Goal: Task Accomplishment & Management: Use online tool/utility

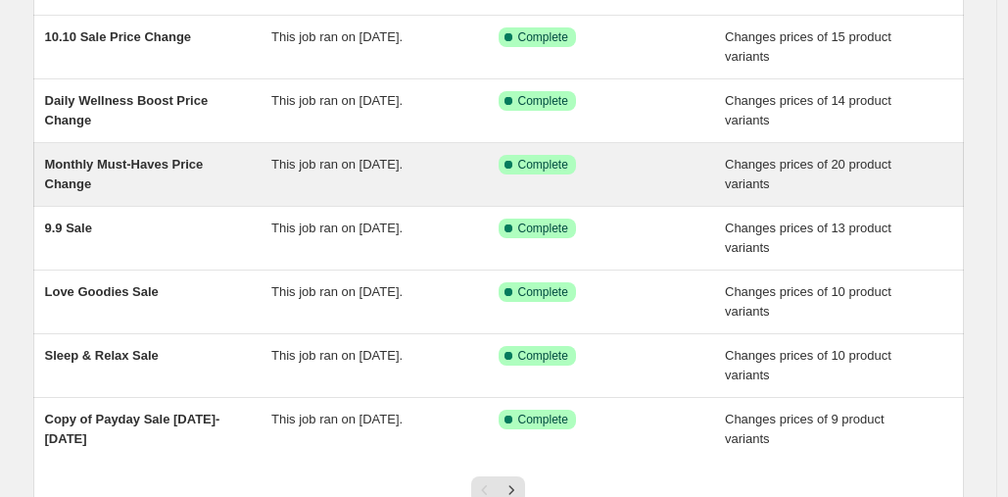
scroll to position [363, 0]
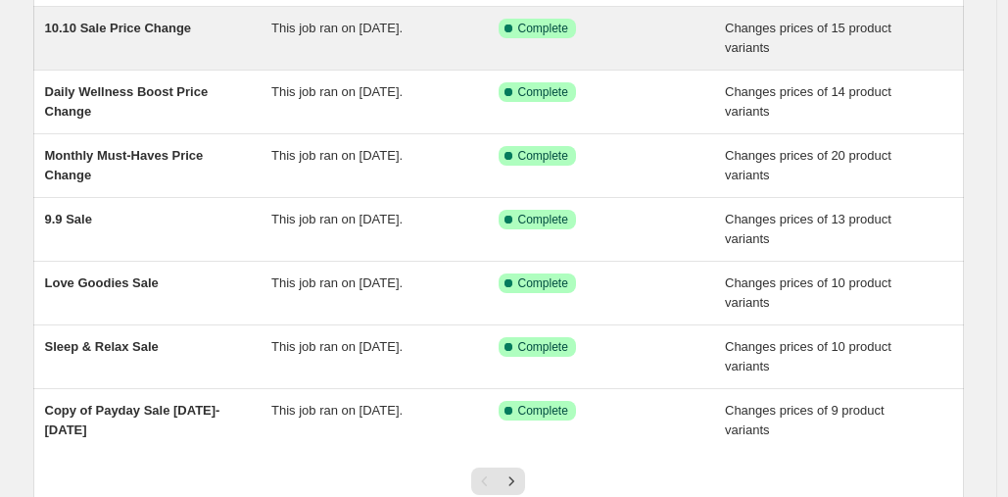
click at [413, 58] on div "This job ran on [DATE]." at bounding box center [384, 38] width 227 height 39
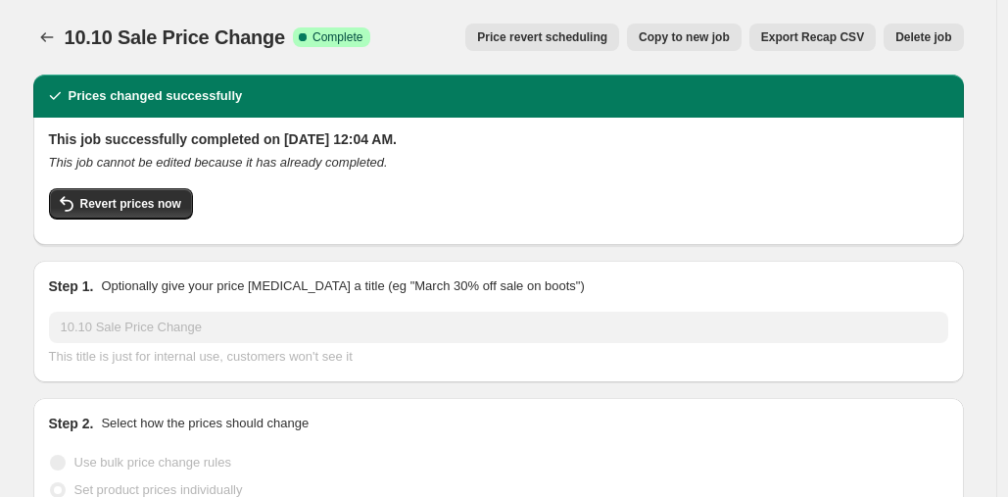
click at [707, 48] on button "Copy to new job" at bounding box center [684, 37] width 115 height 27
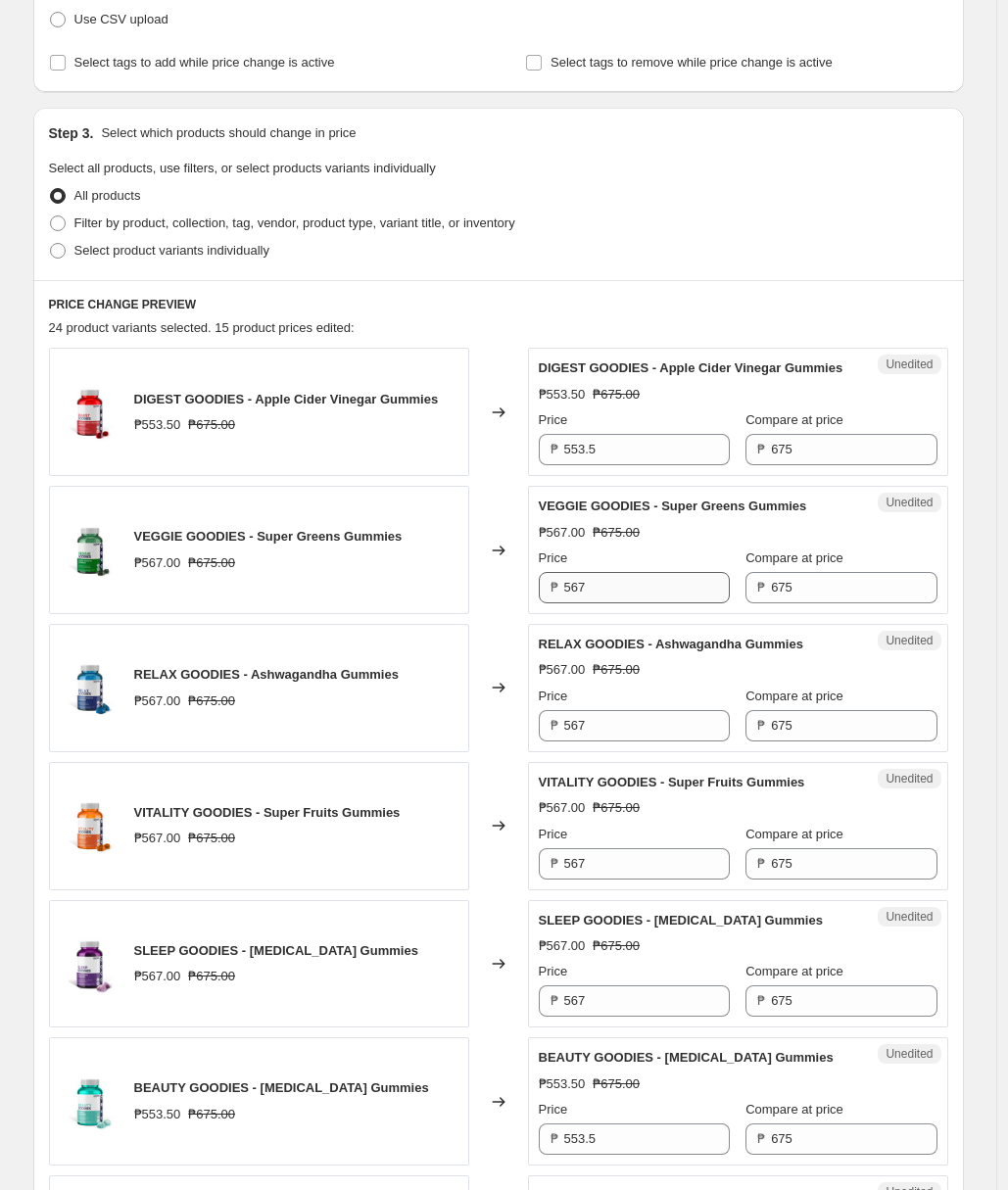
scroll to position [393, 0]
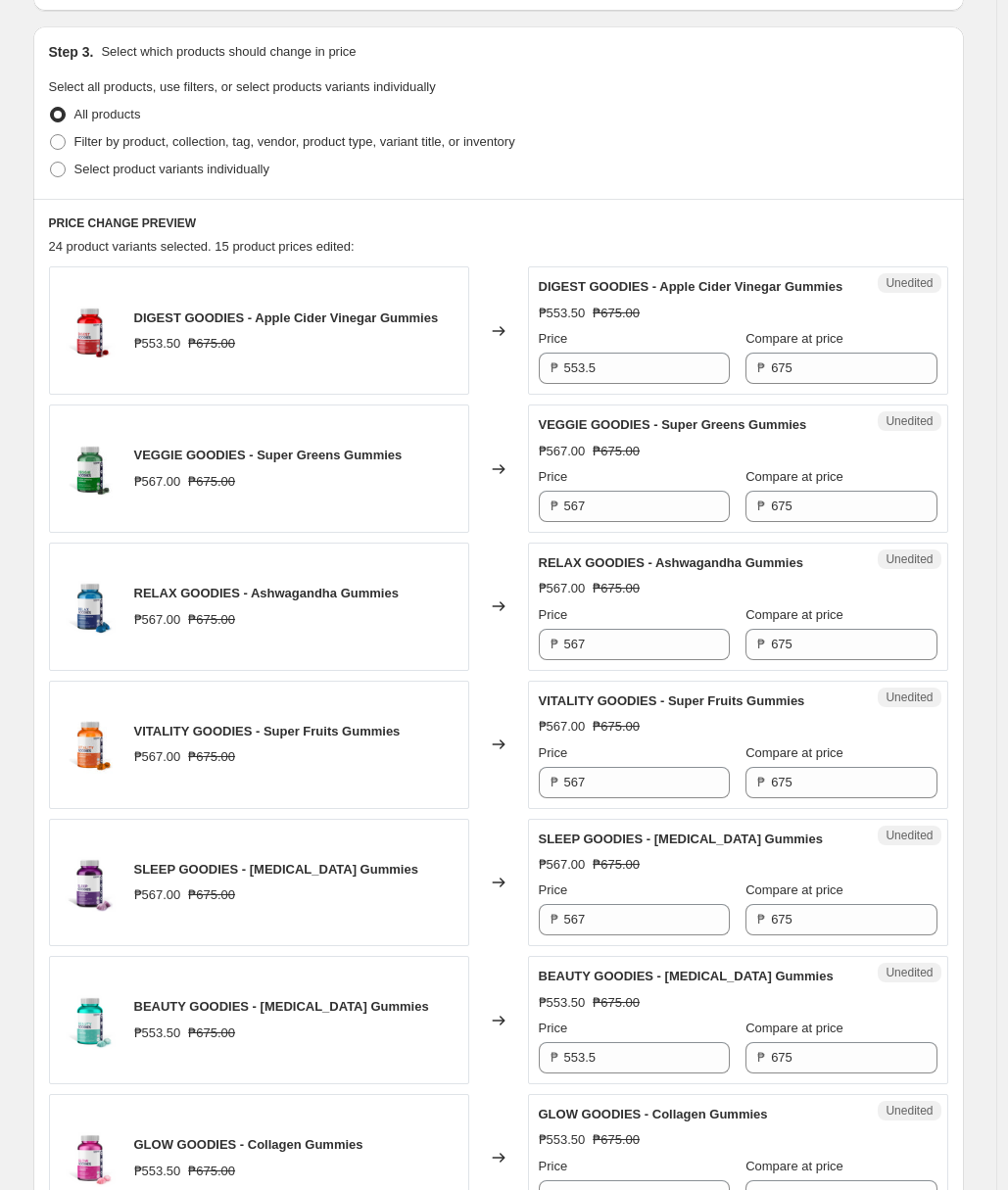
click at [665, 935] on input "567" at bounding box center [647, 919] width 166 height 31
type input "553"
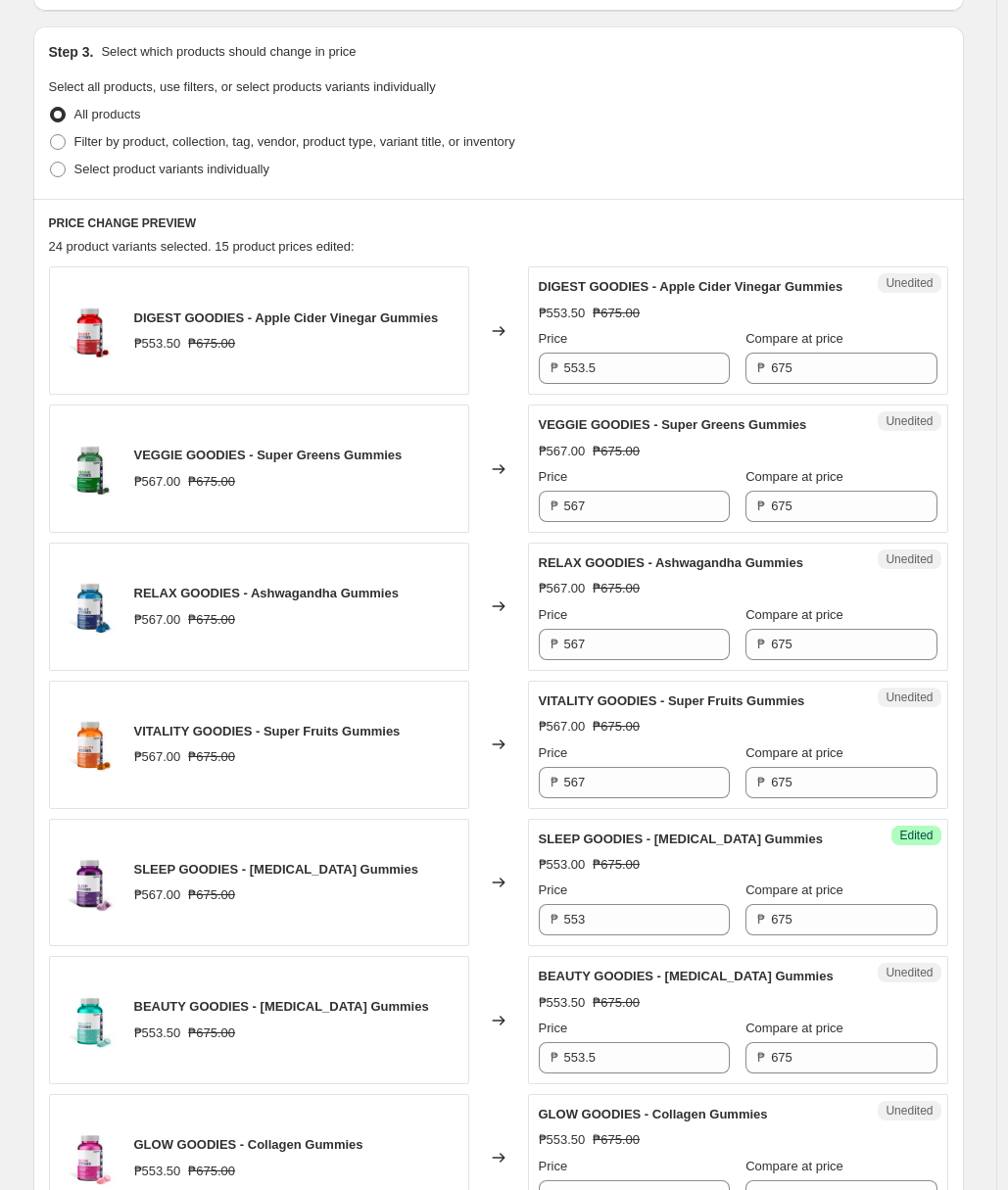
click at [670, 900] on div "Price" at bounding box center [634, 890] width 191 height 20
click at [616, 384] on input "553.5" at bounding box center [647, 368] width 166 height 31
type input "567"
click at [630, 517] on input "567" at bounding box center [647, 506] width 166 height 31
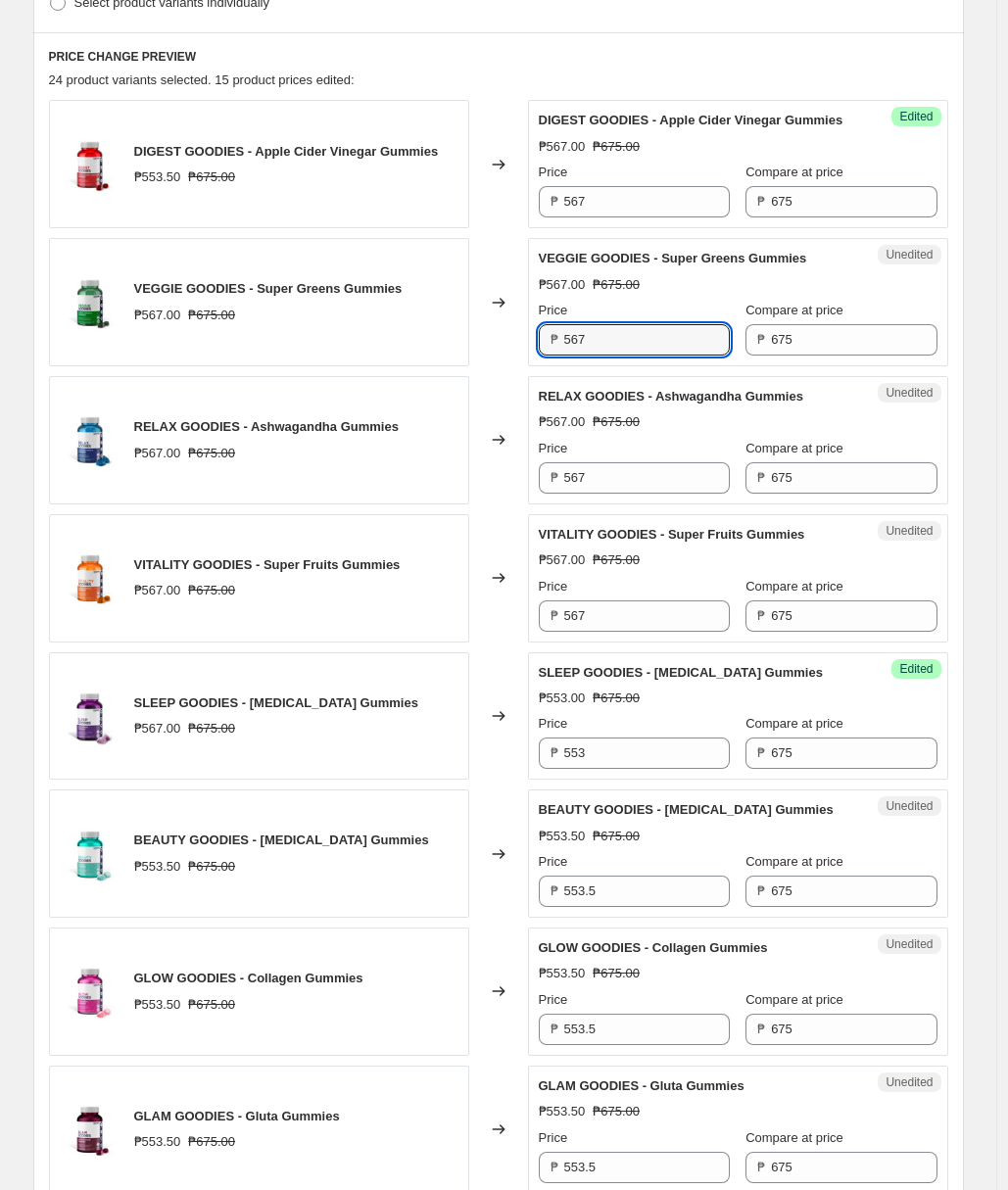
scroll to position [560, 0]
click at [626, 1044] on input "553.5" at bounding box center [647, 1028] width 166 height 31
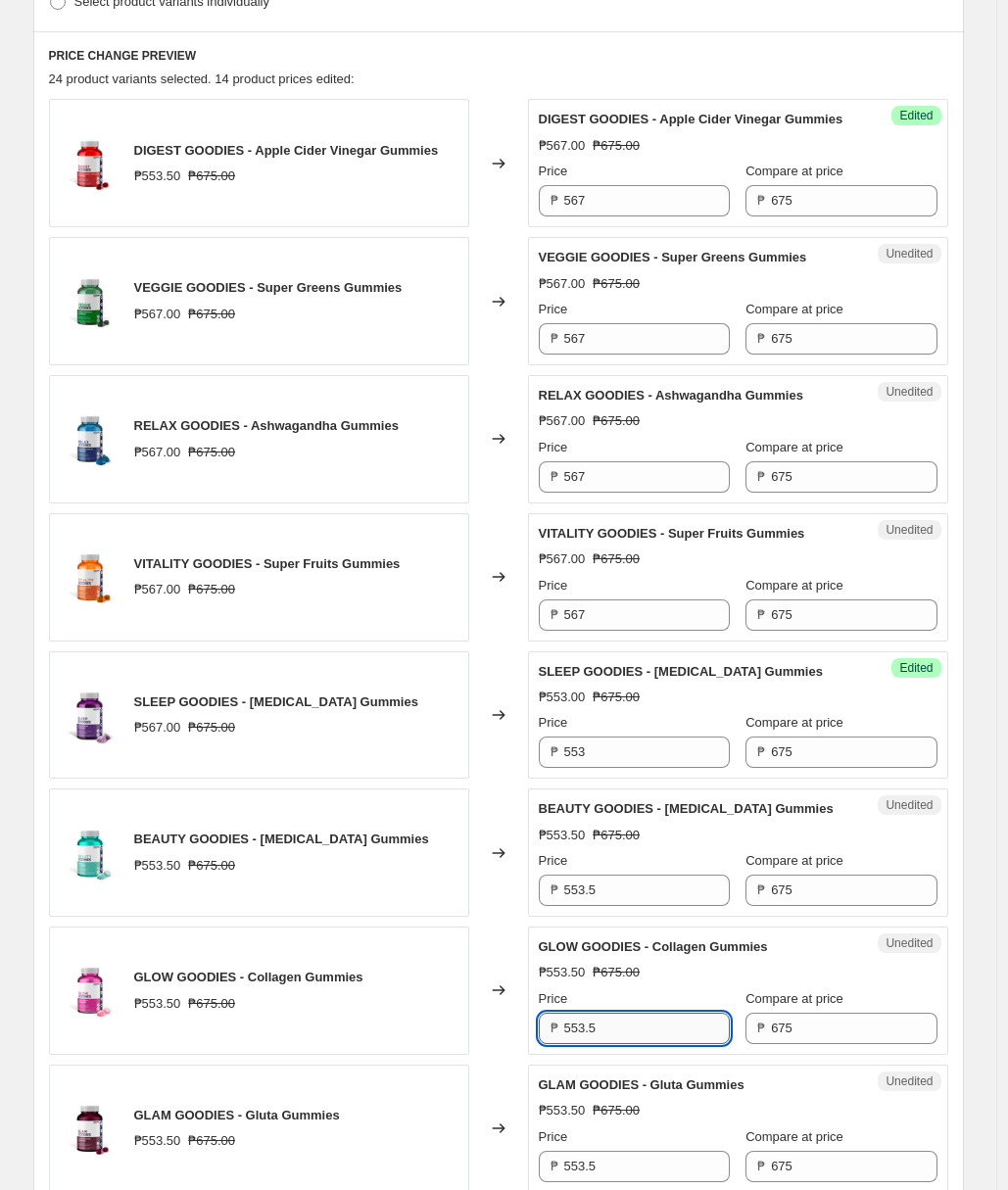
paste input "67"
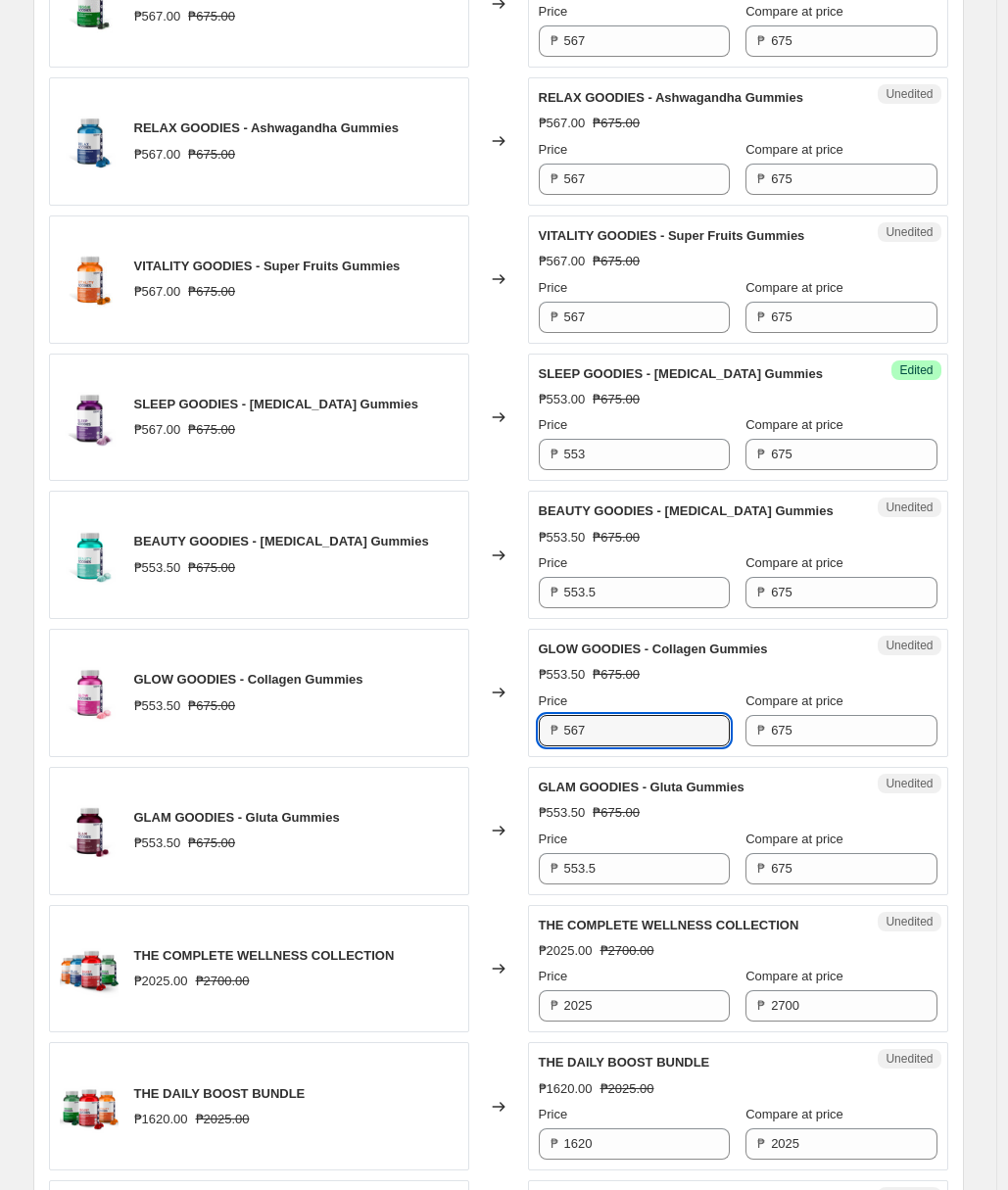
scroll to position [860, 0]
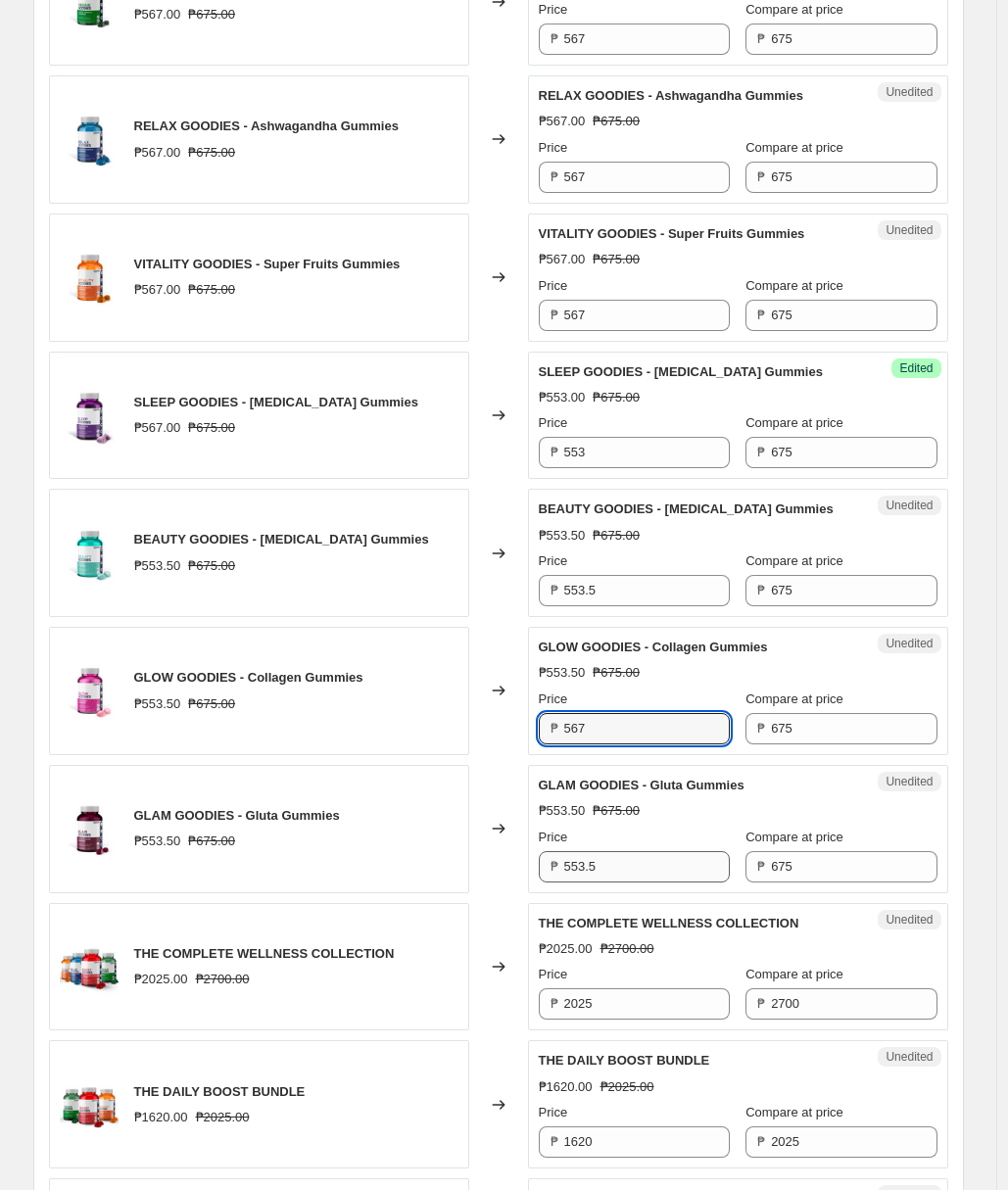
type input "567"
click at [638, 882] on input "553.5" at bounding box center [647, 866] width 166 height 31
paste input "67"
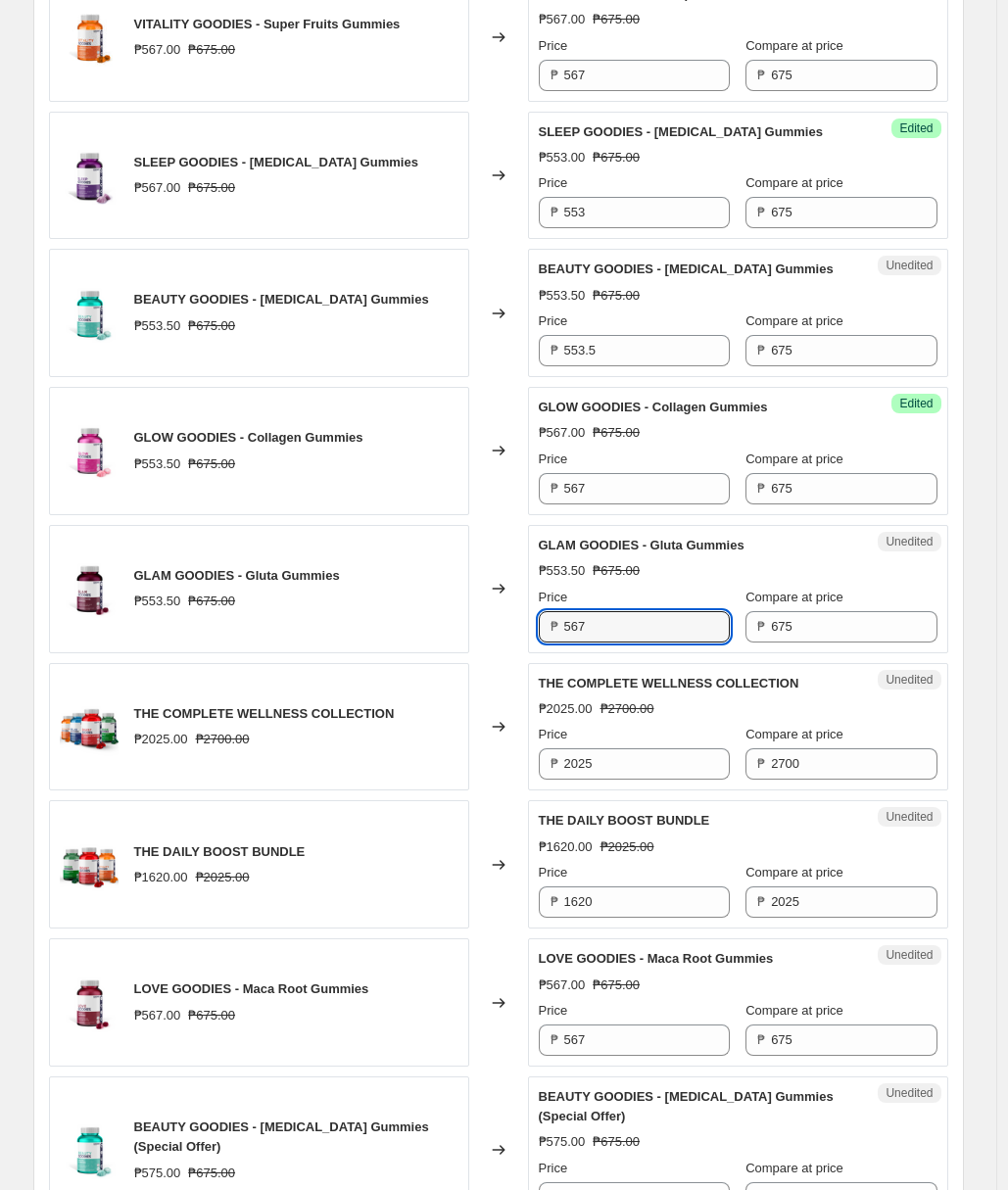
scroll to position [1101, 0]
type input "567"
click at [638, 365] on input "553.5" at bounding box center [647, 349] width 166 height 31
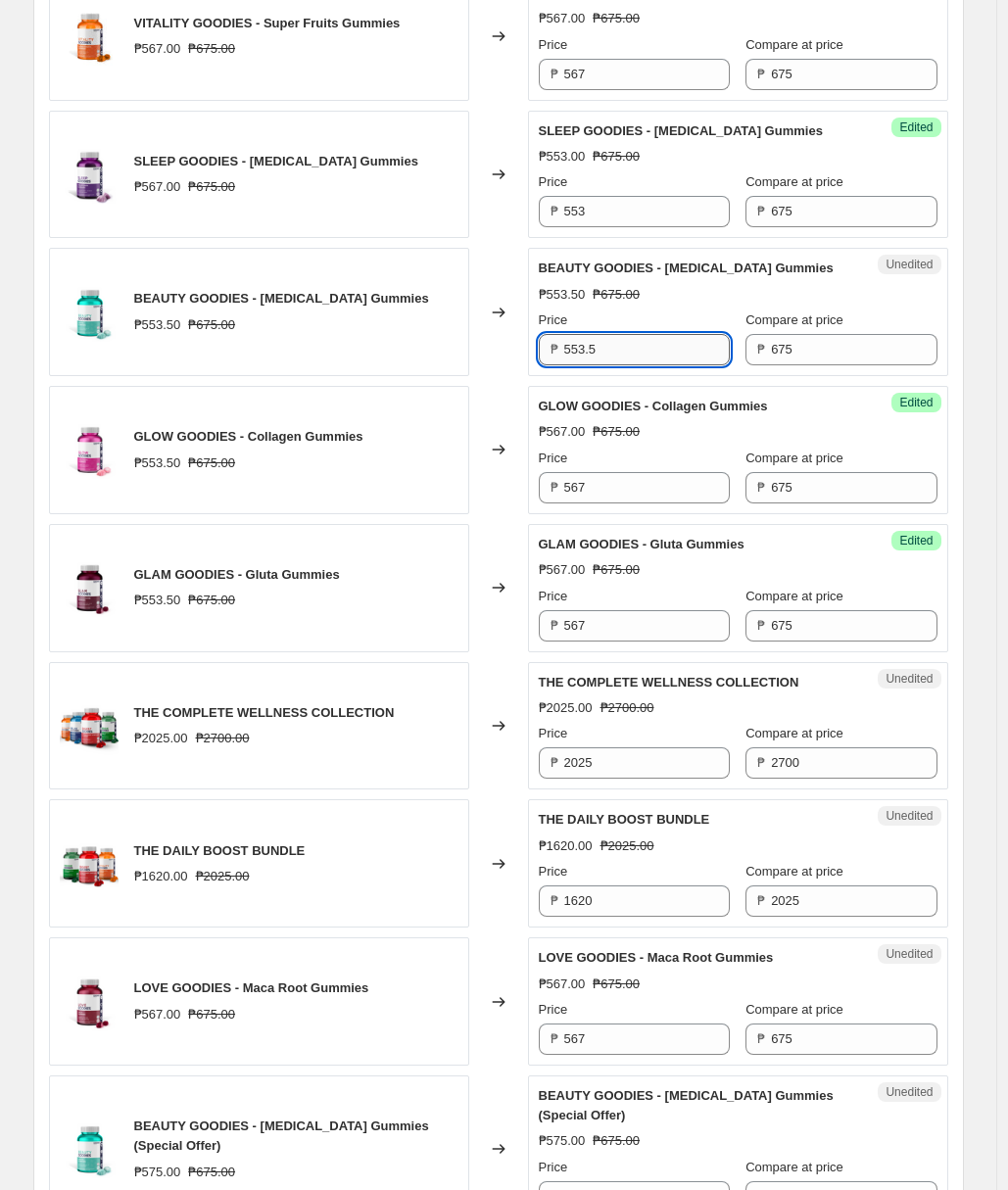
paste input "67"
type input "567"
click at [659, 330] on div "Price" at bounding box center [634, 320] width 191 height 20
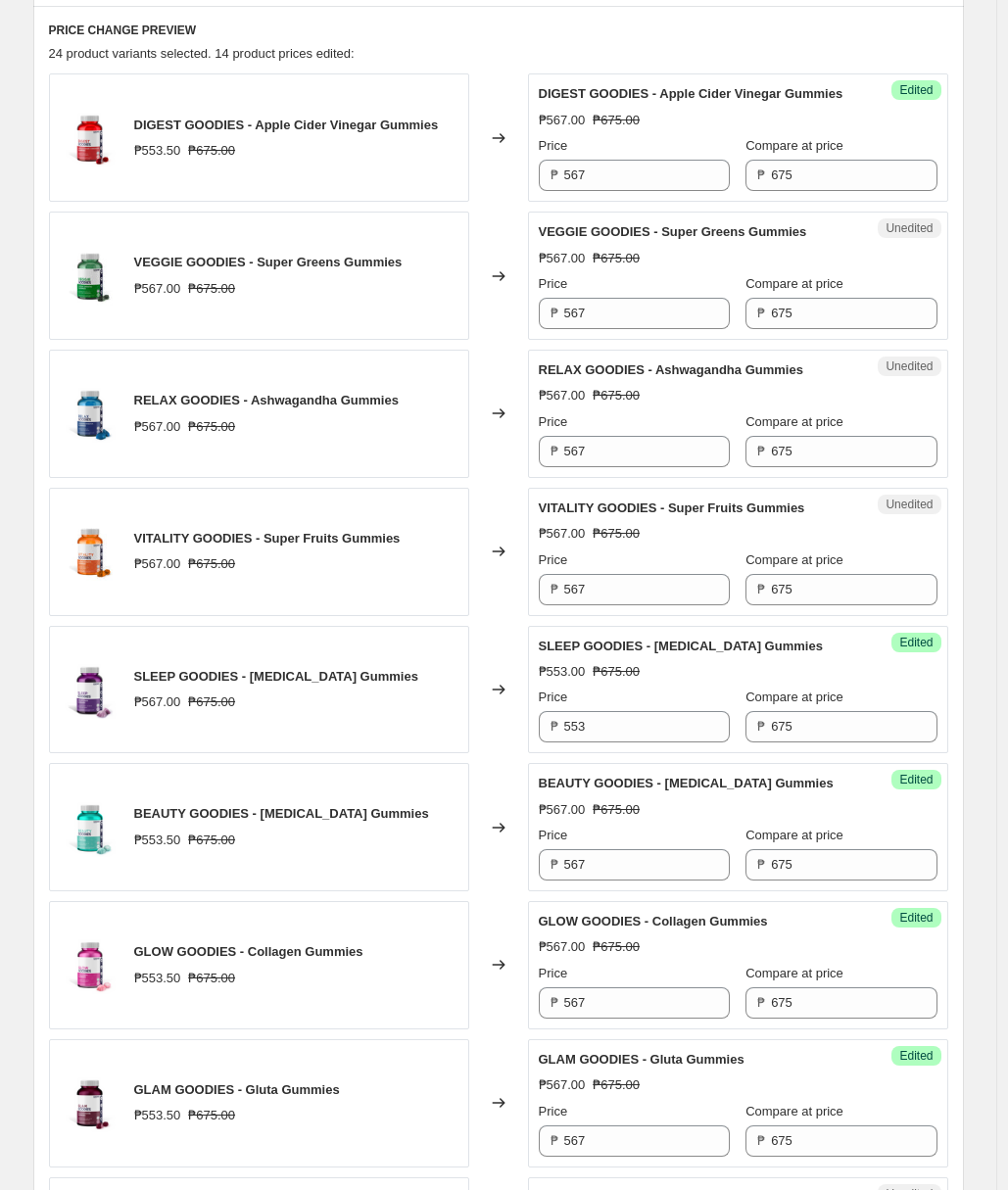
scroll to position [568, 0]
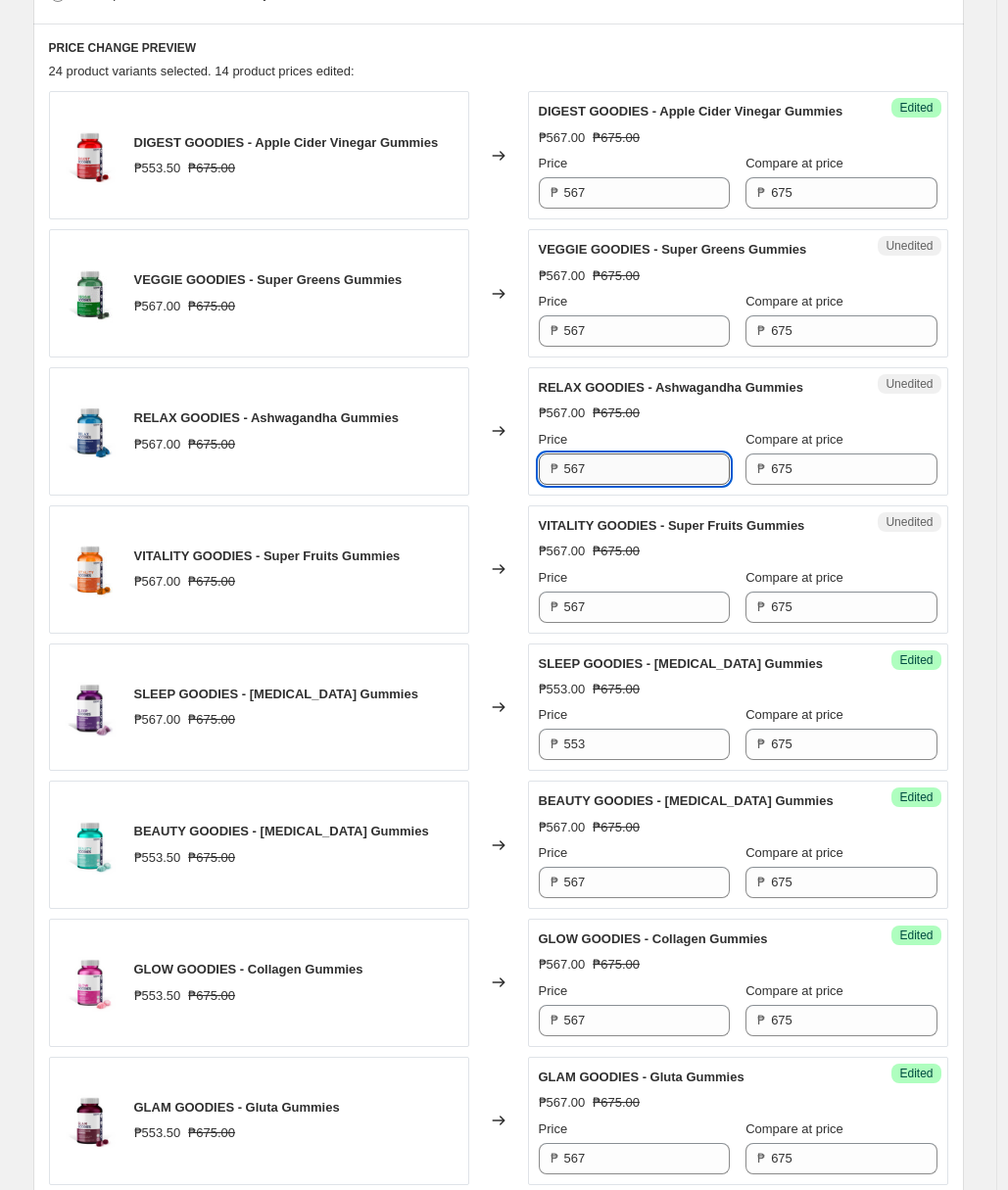
click at [646, 485] on input "567" at bounding box center [647, 468] width 166 height 31
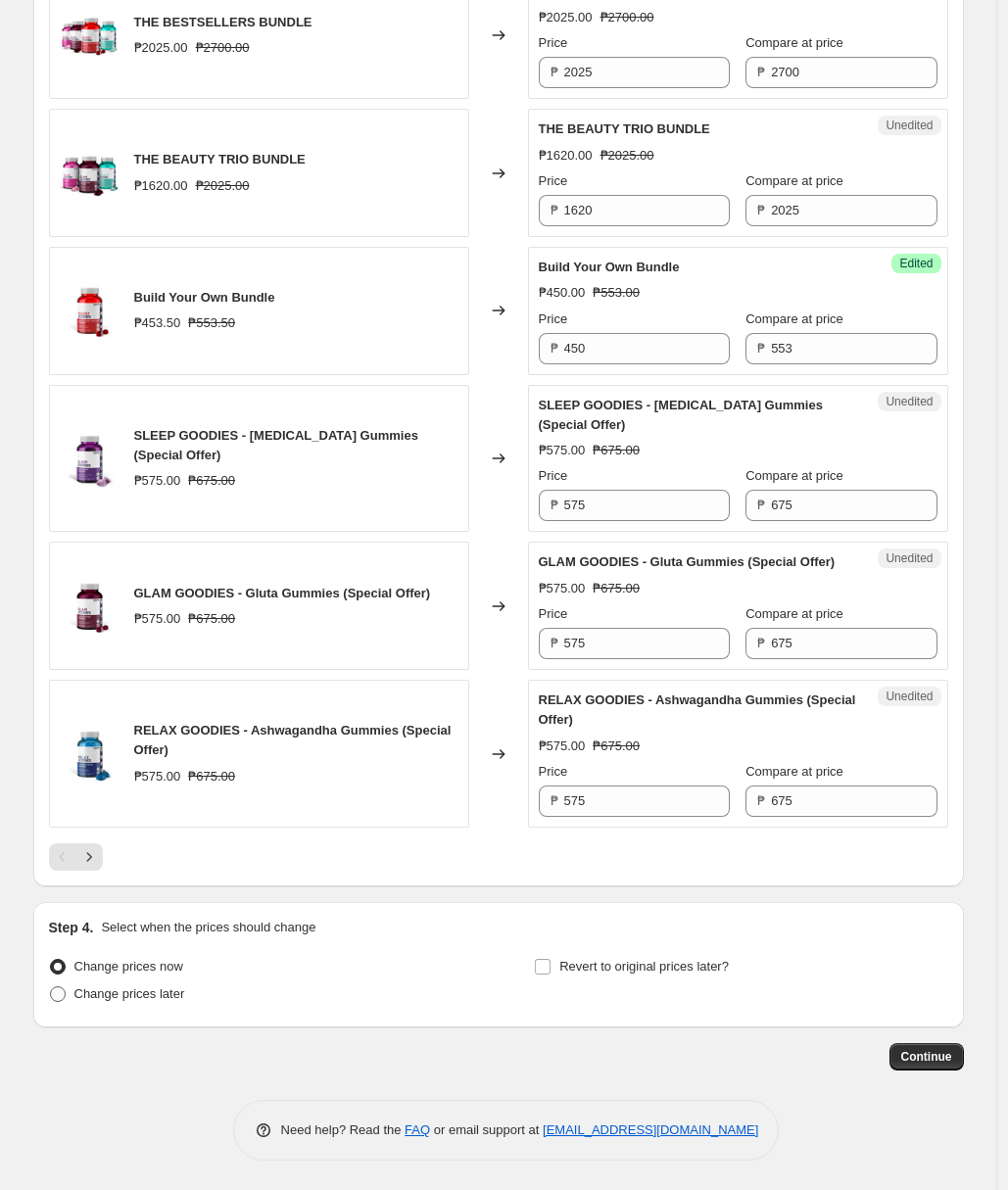
scroll to position [2717, 0]
click at [89, 857] on icon "Next" at bounding box center [89, 857] width 20 height 20
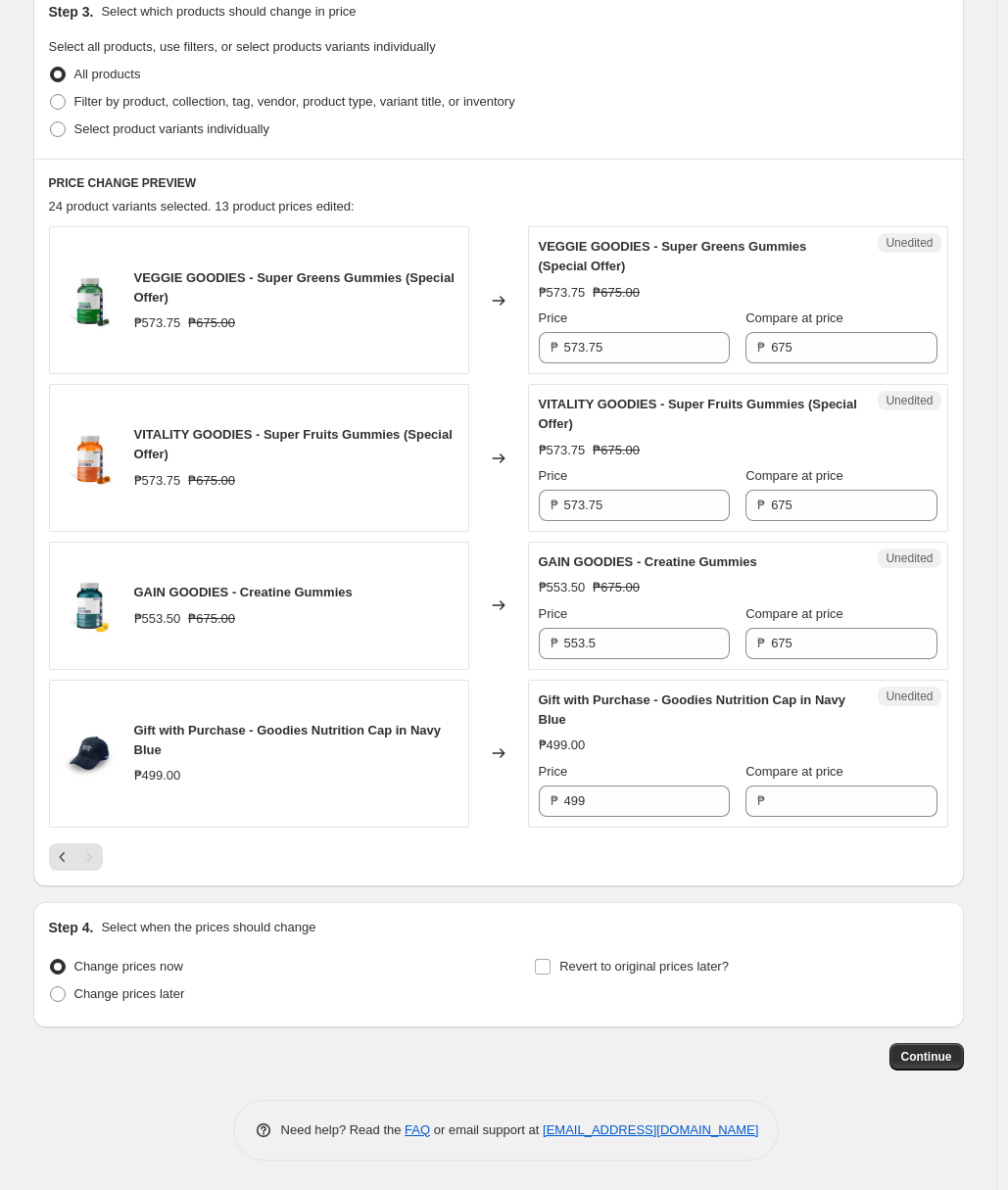
scroll to position [433, 0]
click at [68, 859] on icon "Previous" at bounding box center [63, 857] width 20 height 20
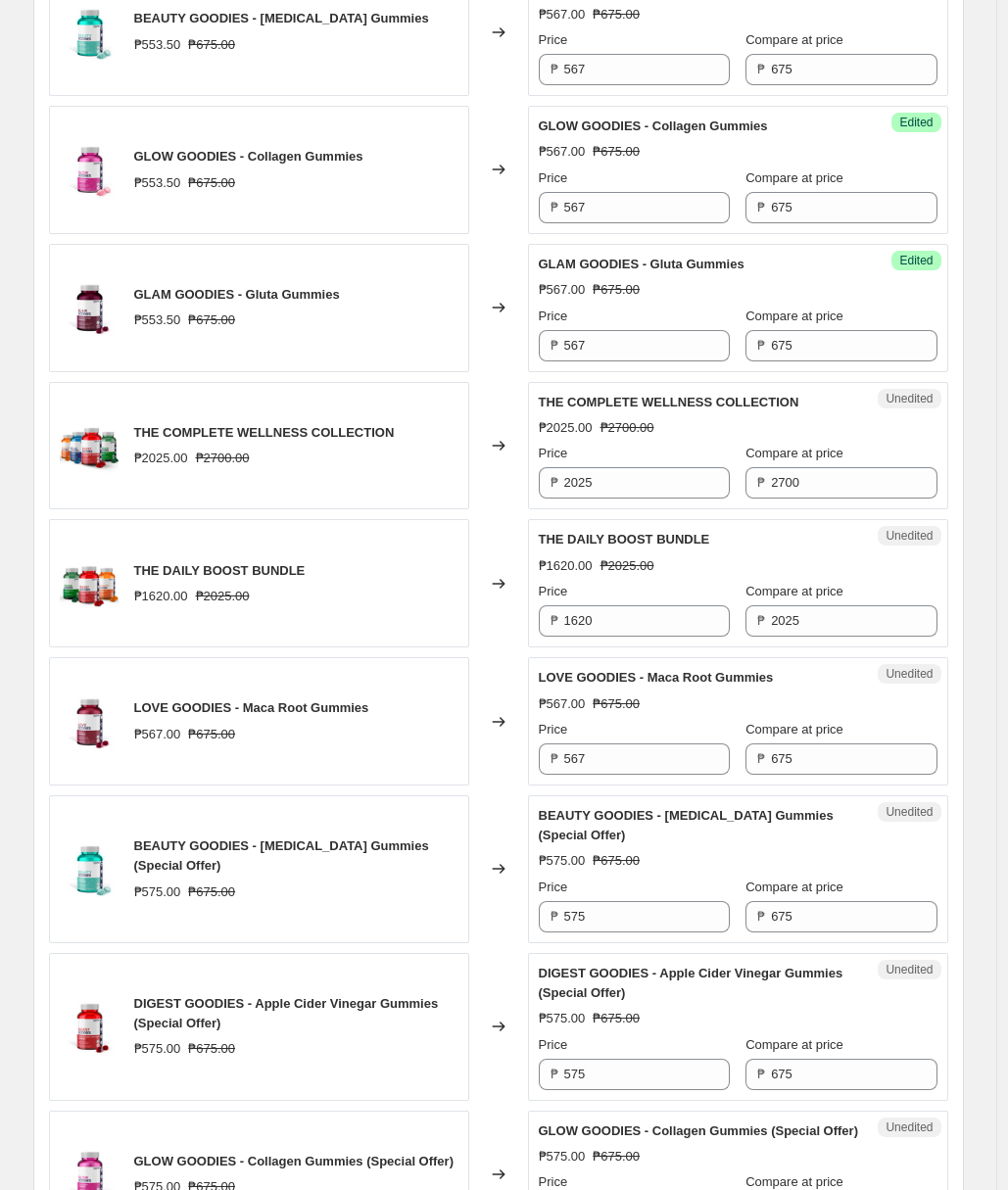
scroll to position [1437, 0]
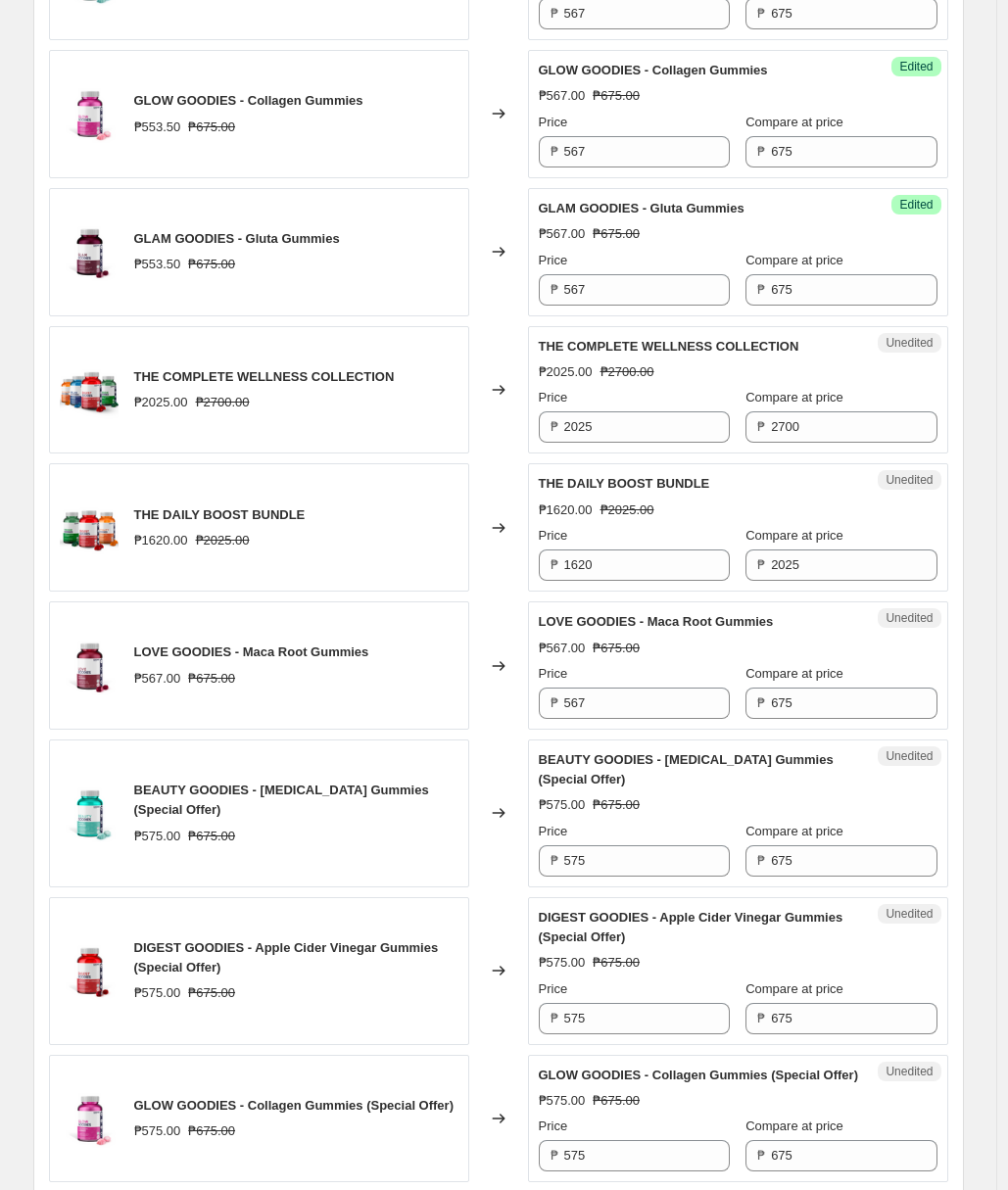
click at [629, 705] on div "Price ₱ 567" at bounding box center [634, 691] width 191 height 55
click at [622, 719] on input "567" at bounding box center [647, 702] width 166 height 31
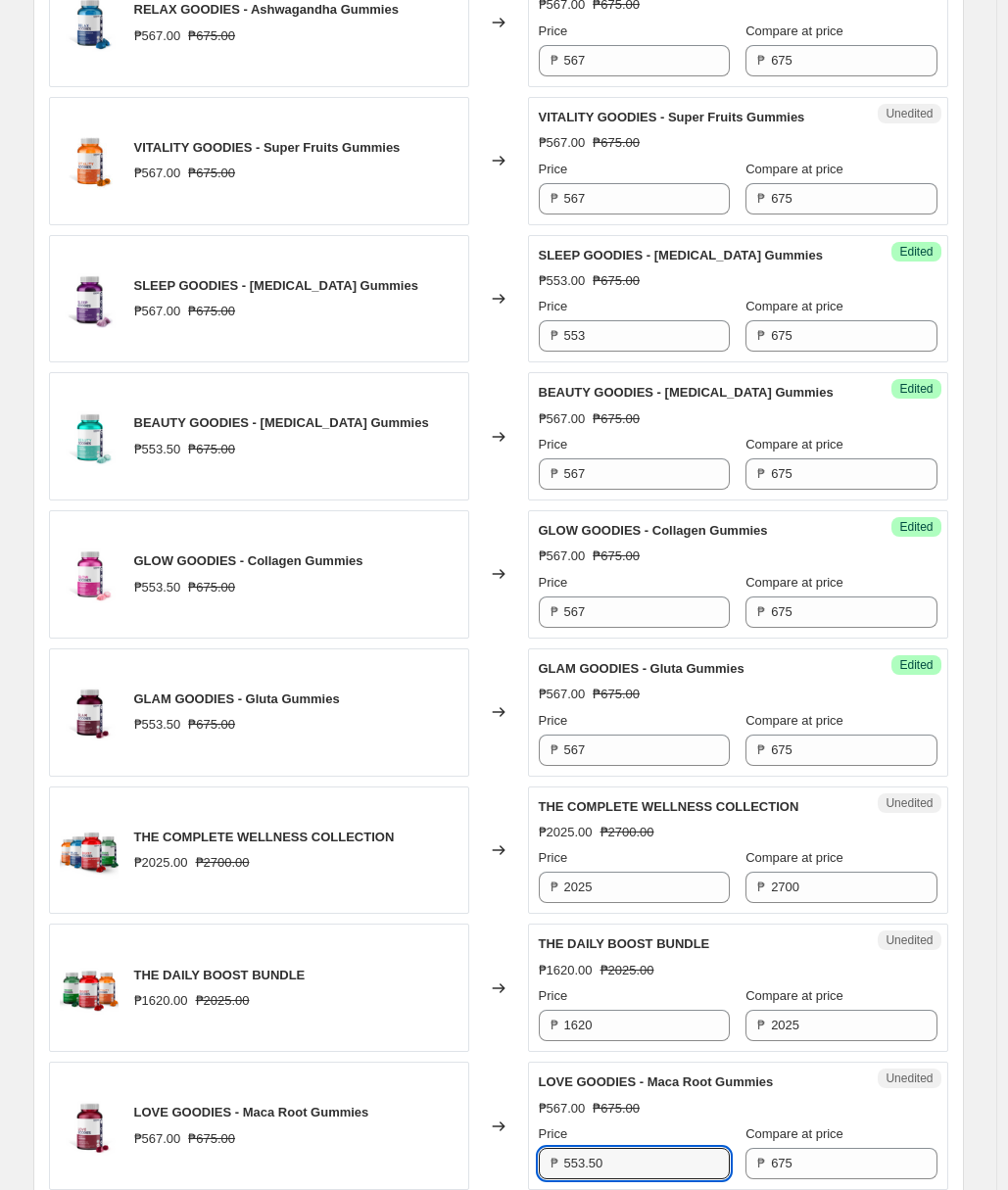
scroll to position [975, 0]
type input "553.50"
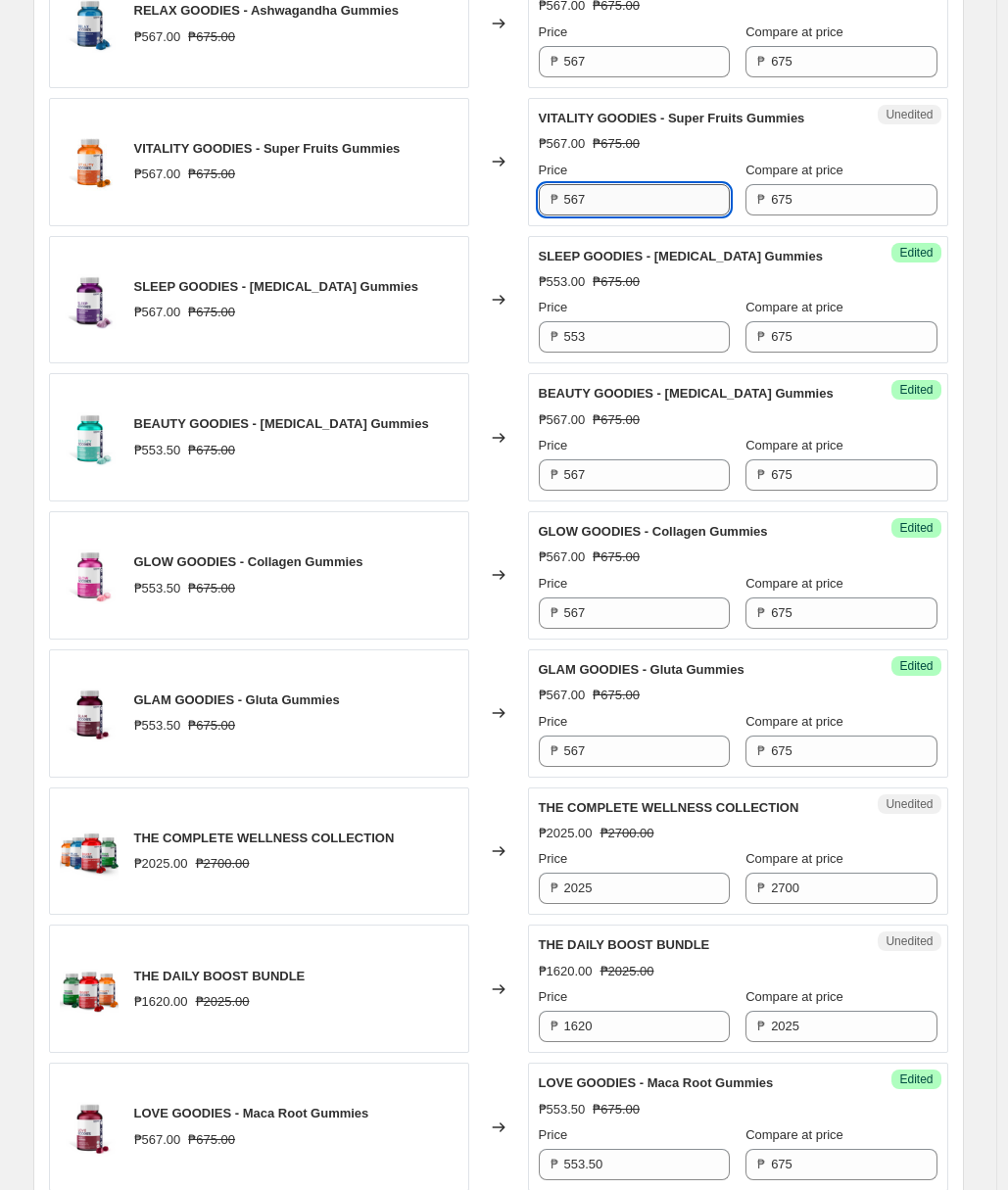
click at [614, 208] on input "567" at bounding box center [647, 199] width 166 height 31
paste input "53.50"
type input "553.50"
click at [624, 180] on div "Price" at bounding box center [634, 171] width 191 height 20
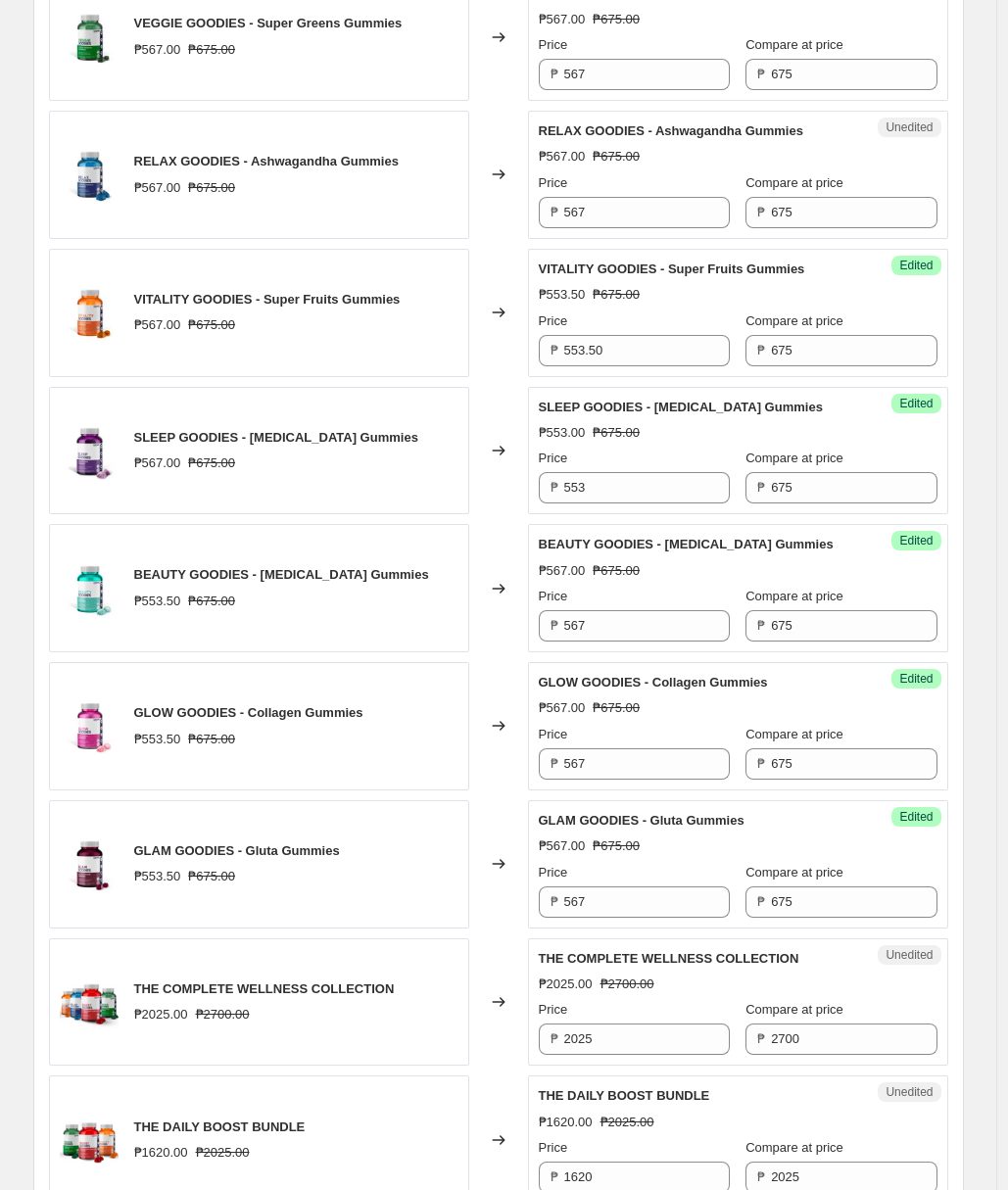
scroll to position [757, 0]
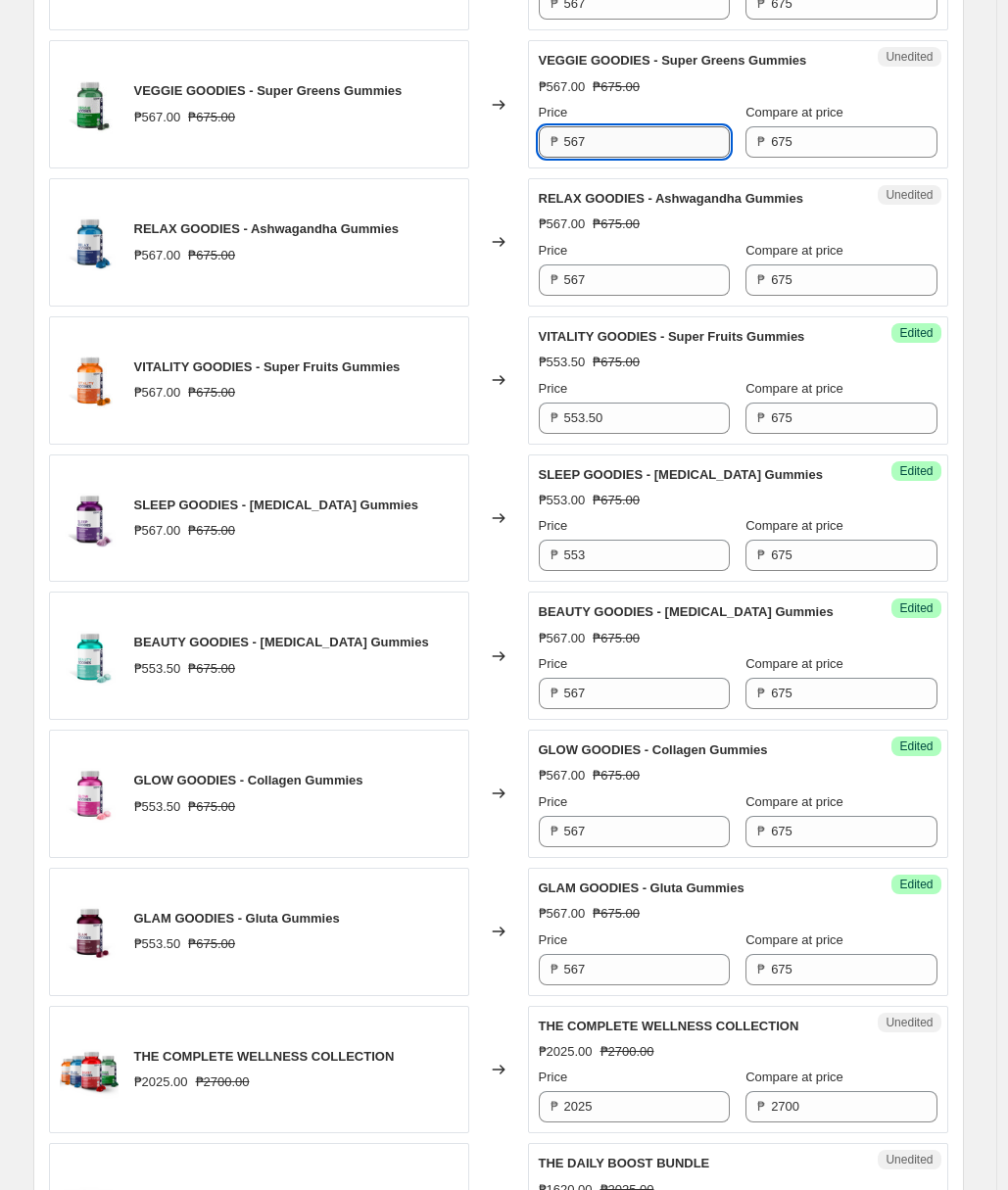
click at [600, 158] on input "567" at bounding box center [647, 141] width 166 height 31
paste input "53.50"
type input "553.50"
click at [431, 163] on div "VEGGIE GOODIES - Super Greens Gummies ₱567.00 ₱675.00" at bounding box center [259, 104] width 420 height 128
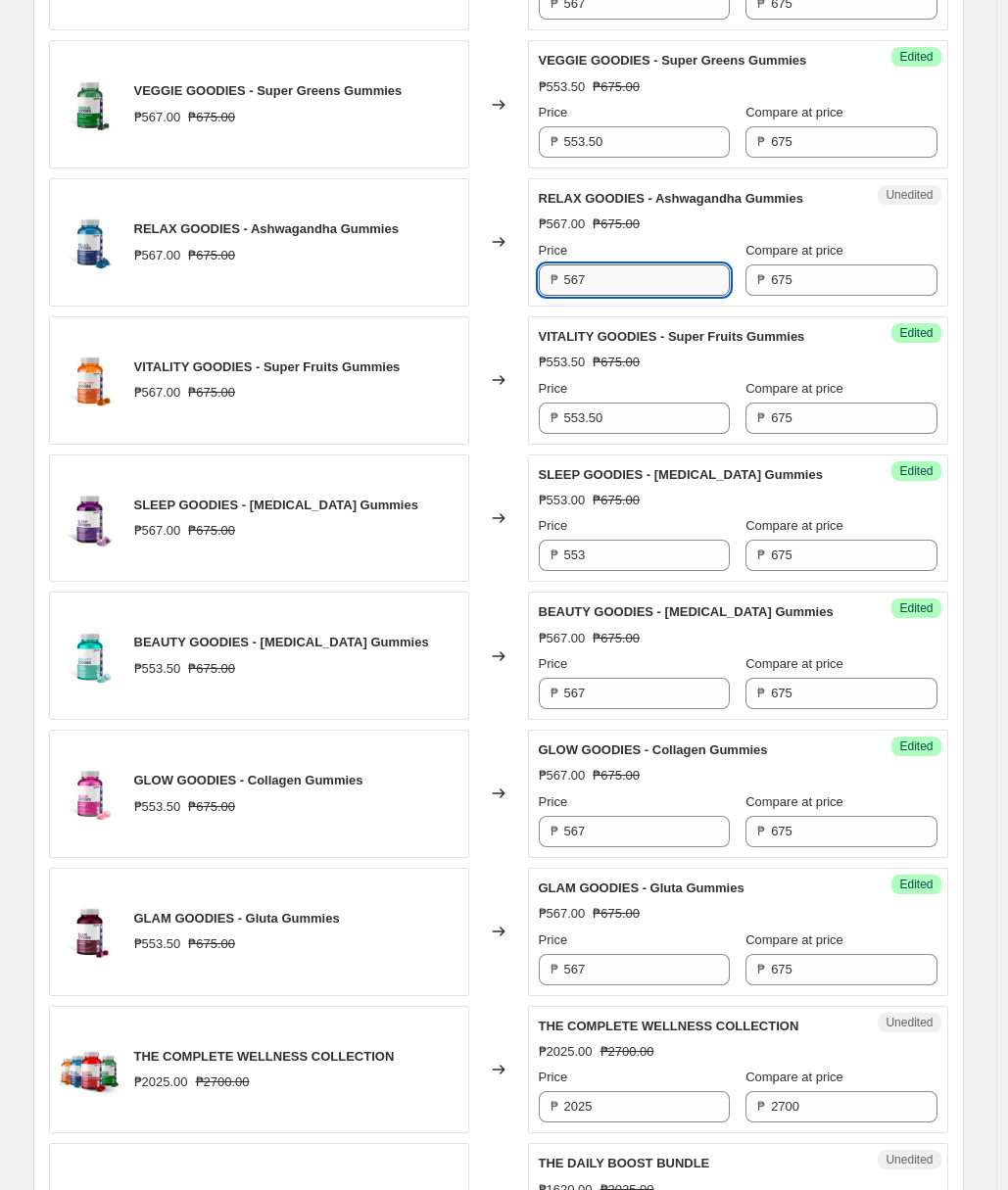
click at [645, 291] on input "567" at bounding box center [647, 279] width 166 height 31
paste input "53.50"
type input "553.50"
click at [649, 260] on div "Price" at bounding box center [634, 251] width 191 height 20
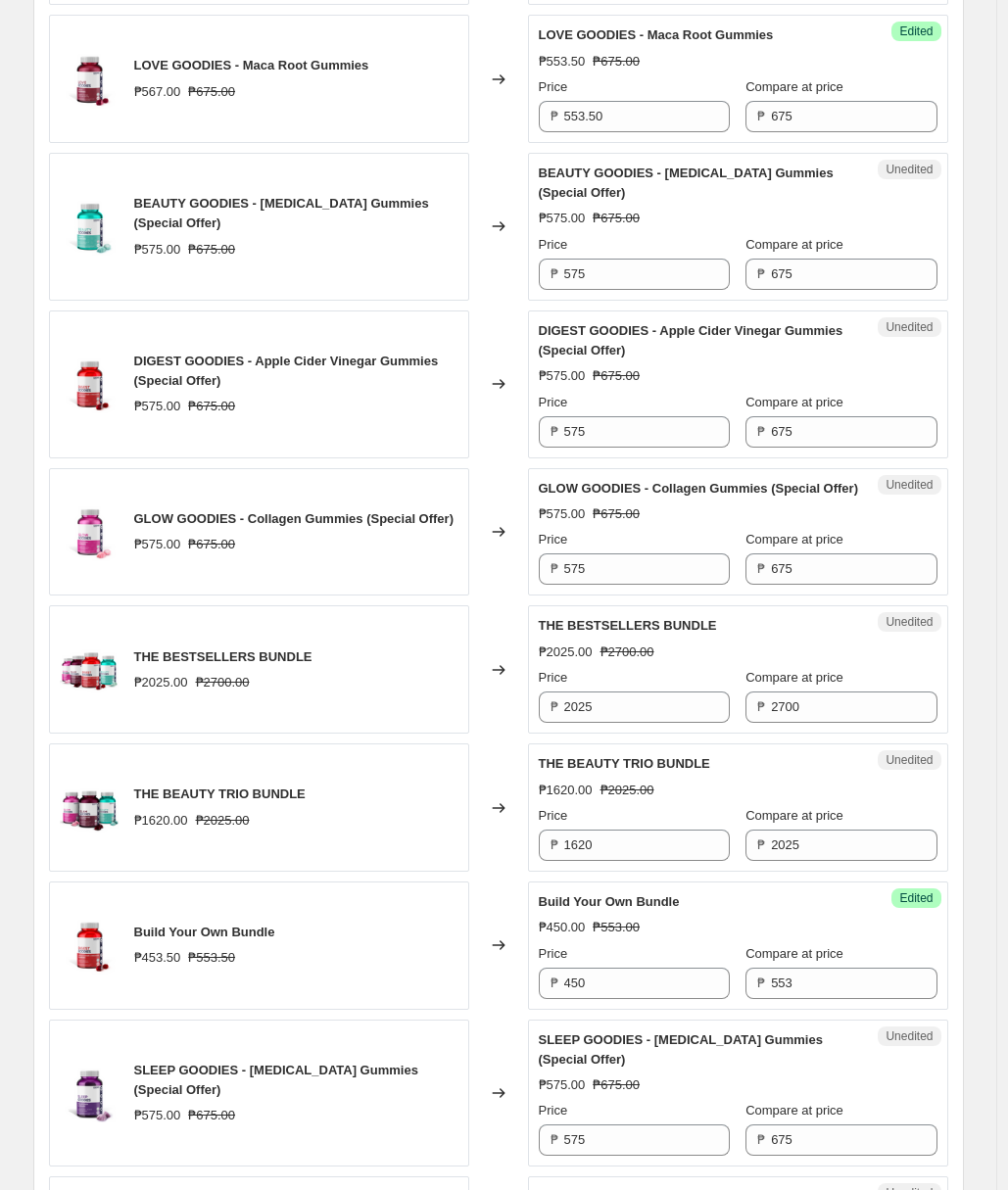
scroll to position [2717, 0]
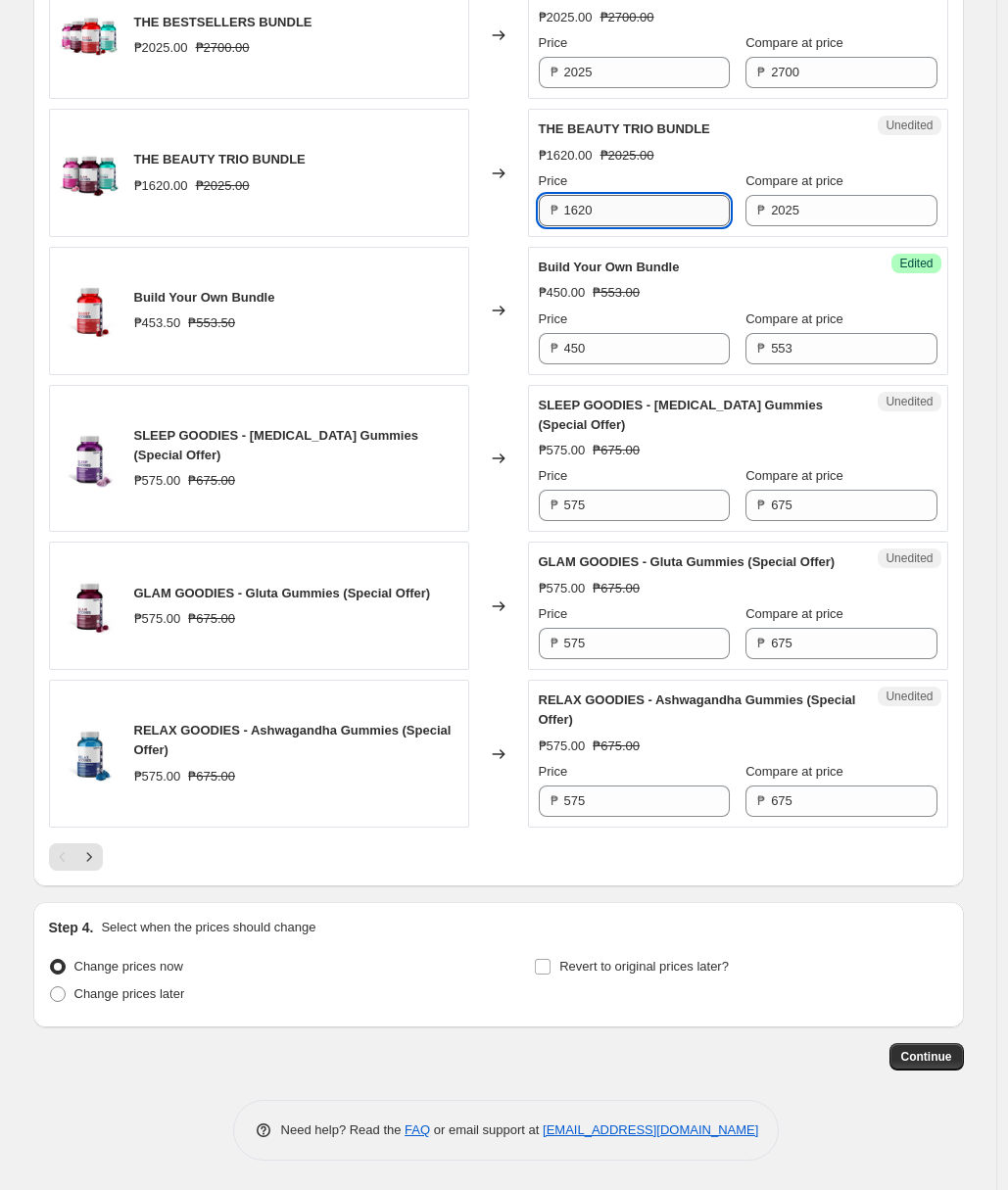
click at [632, 195] on input "1620" at bounding box center [647, 210] width 166 height 31
click at [92, 863] on icon "Next" at bounding box center [89, 857] width 20 height 20
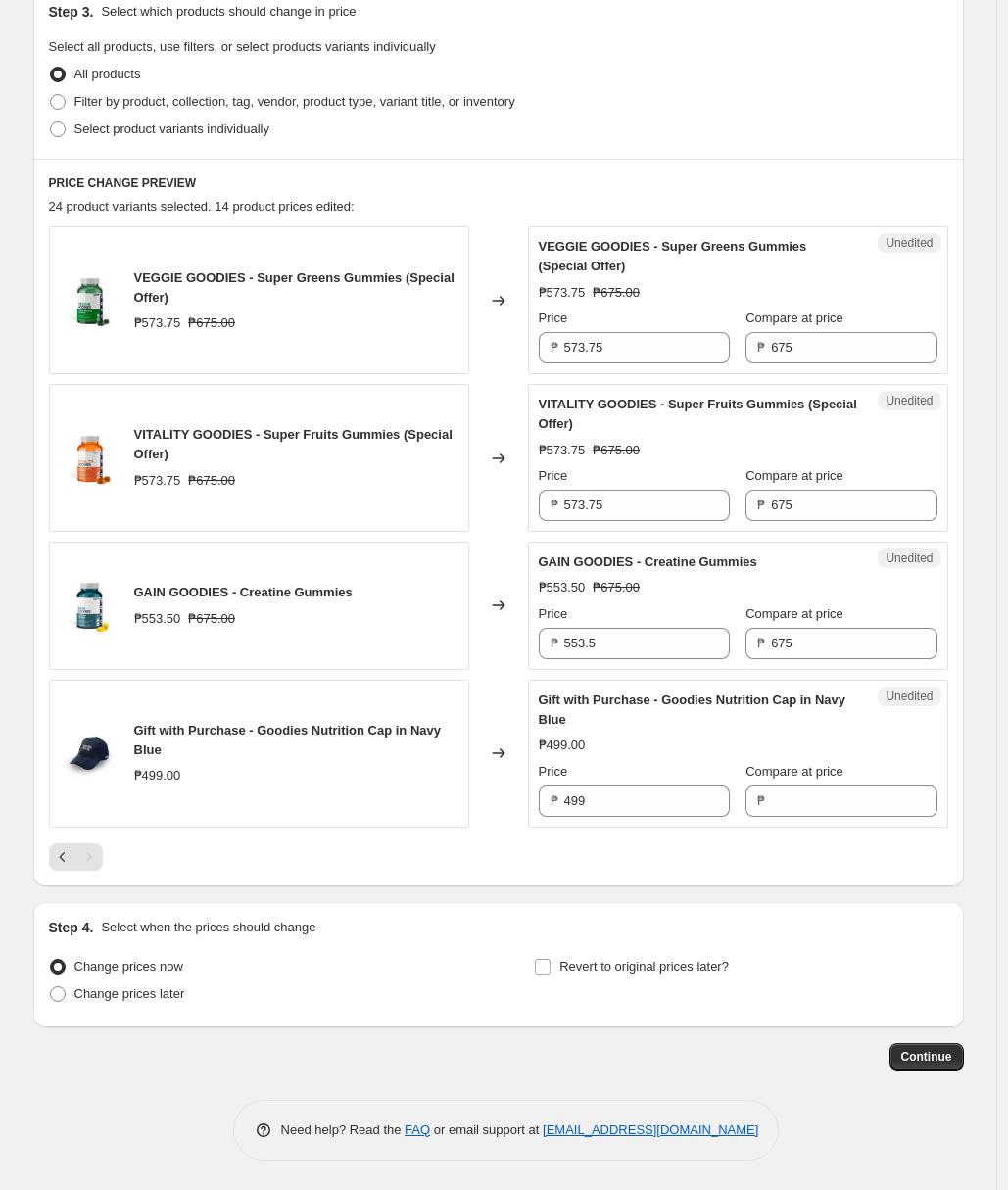
scroll to position [433, 0]
click at [946, 1057] on span "Continue" at bounding box center [926, 1057] width 51 height 16
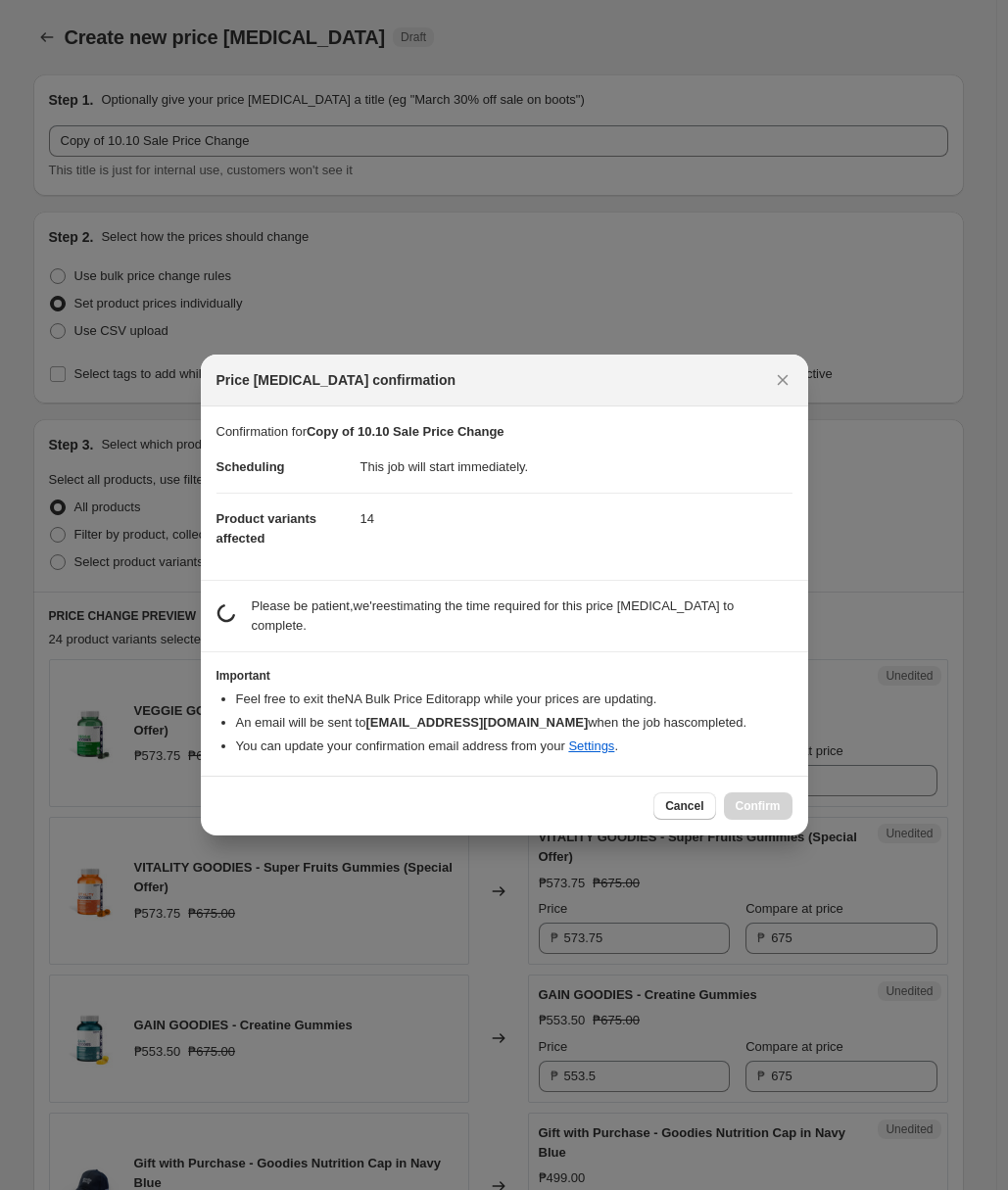
scroll to position [0, 0]
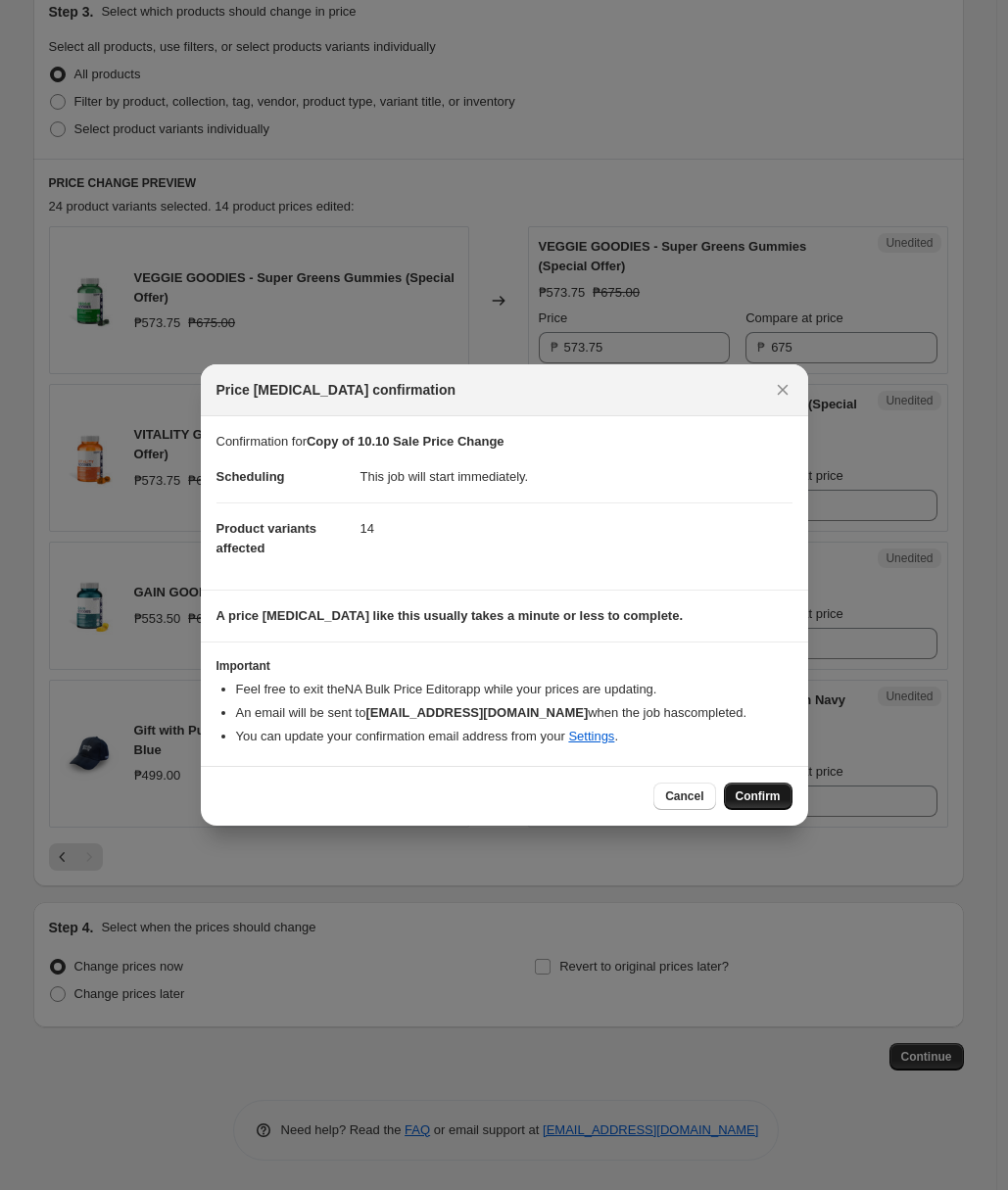
click at [773, 808] on button "Confirm" at bounding box center [758, 795] width 69 height 27
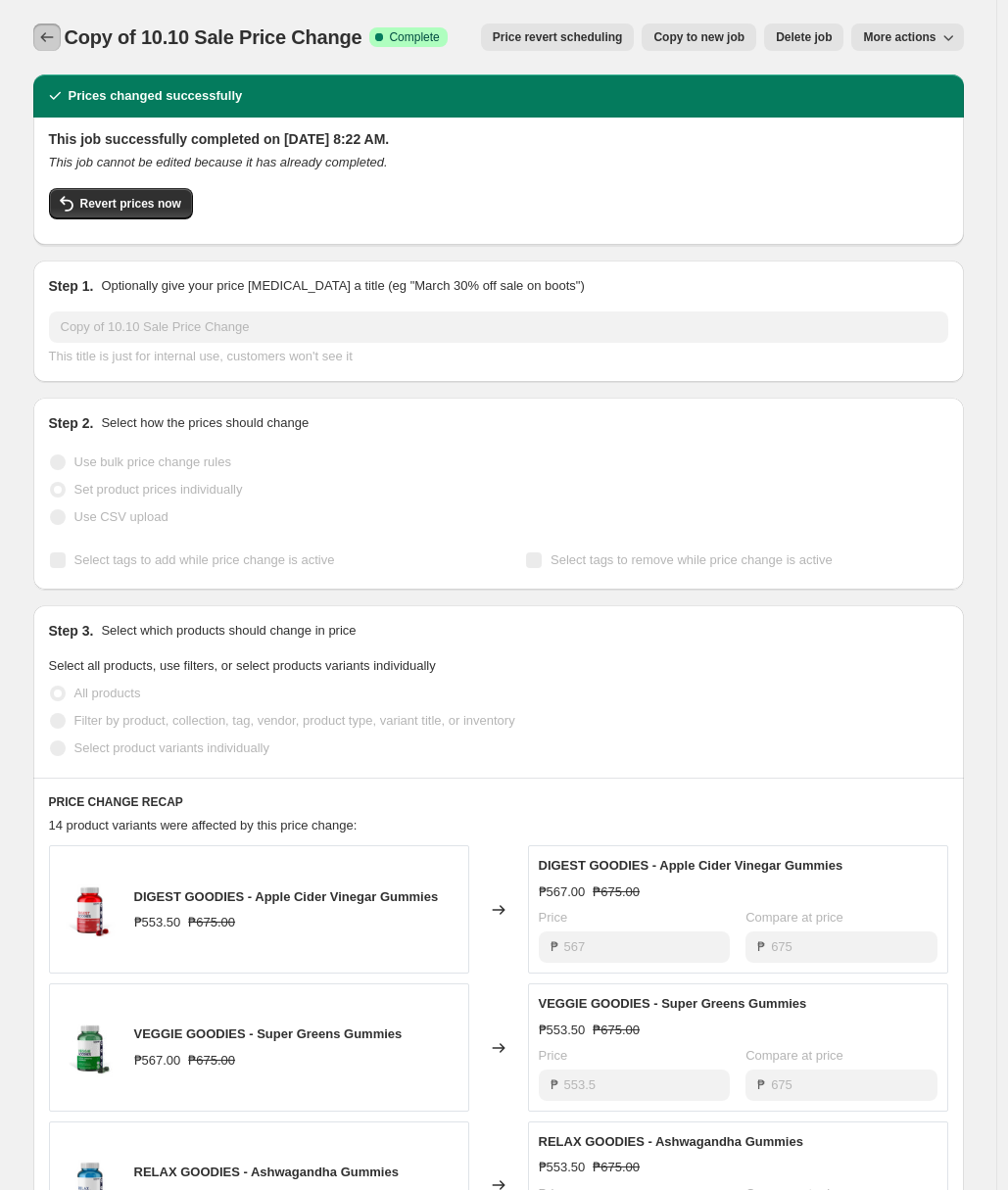
click at [54, 44] on icon "Price change jobs" at bounding box center [47, 37] width 20 height 20
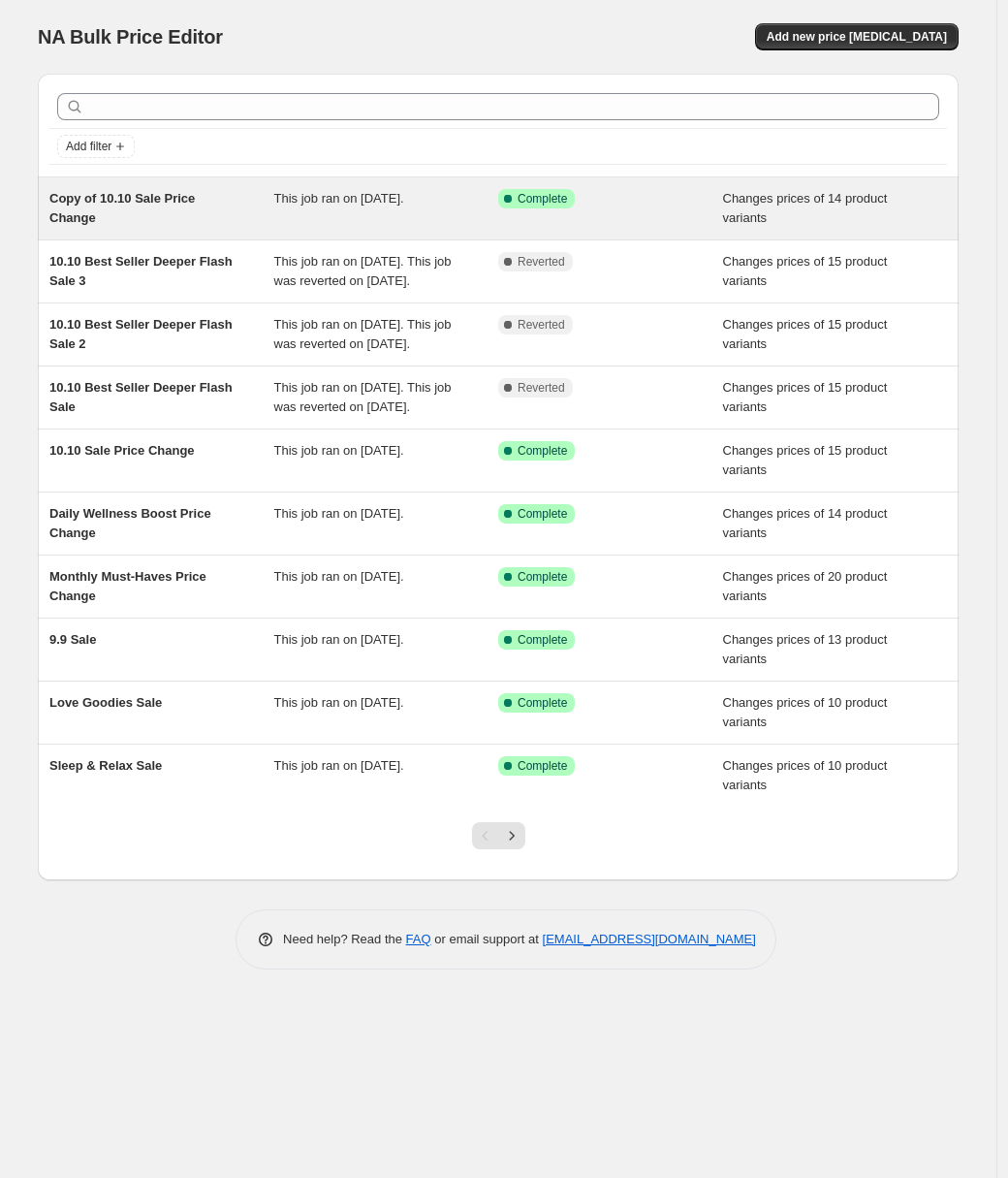
click at [208, 197] on div "Copy of 10.10 Sale Price Change" at bounding box center [161, 208] width 225 height 39
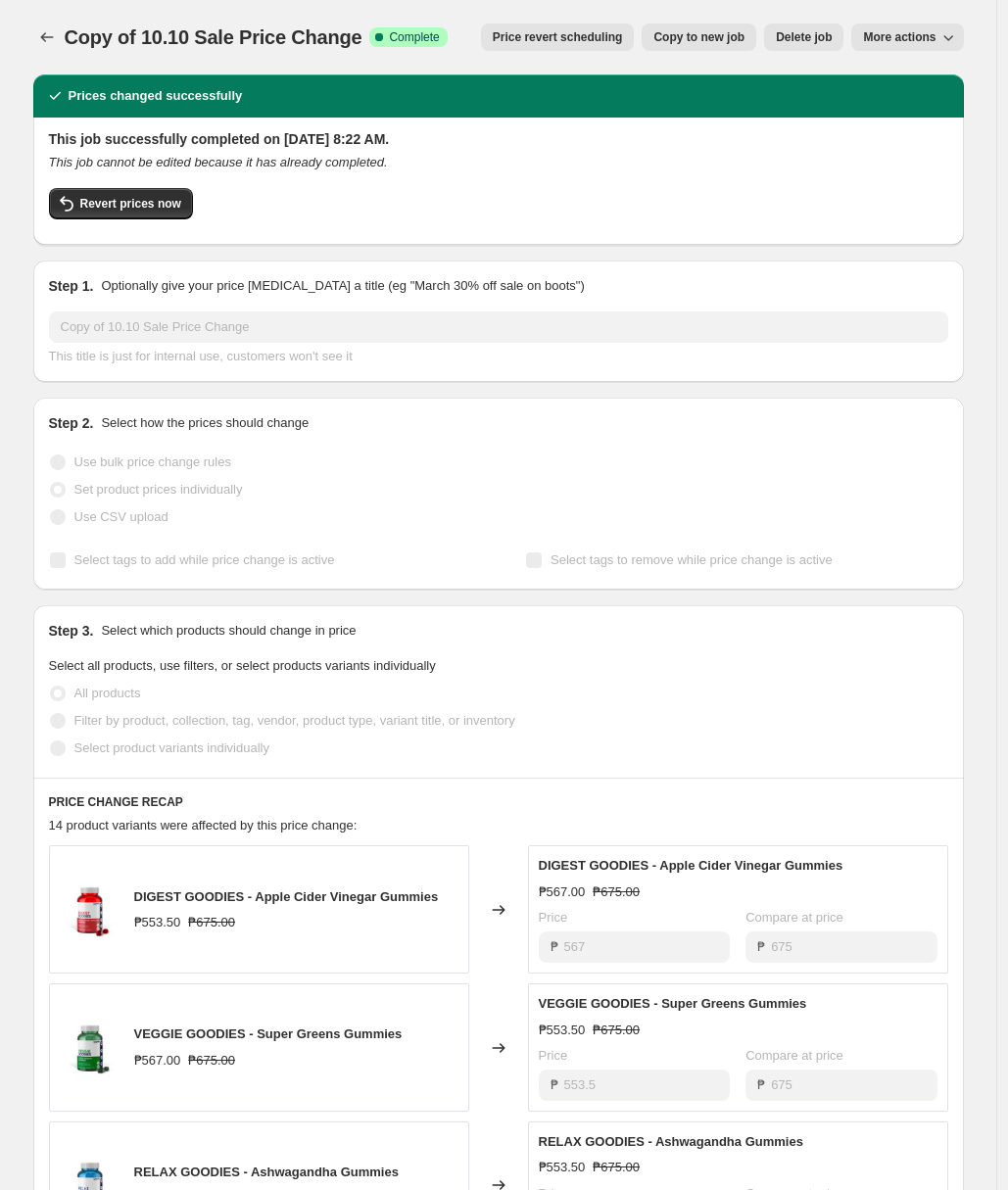
click at [931, 33] on span "More actions" at bounding box center [899, 37] width 72 height 16
click at [932, 33] on span "More actions" at bounding box center [899, 37] width 72 height 16
click at [41, 41] on icon "Price change jobs" at bounding box center [47, 37] width 20 height 20
